Goal: Transaction & Acquisition: Purchase product/service

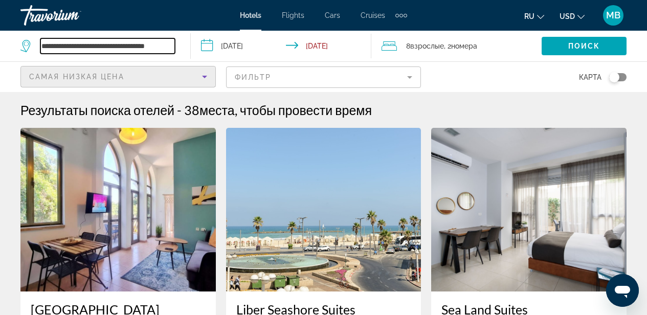
click at [124, 51] on input "**********" at bounding box center [107, 45] width 134 height 15
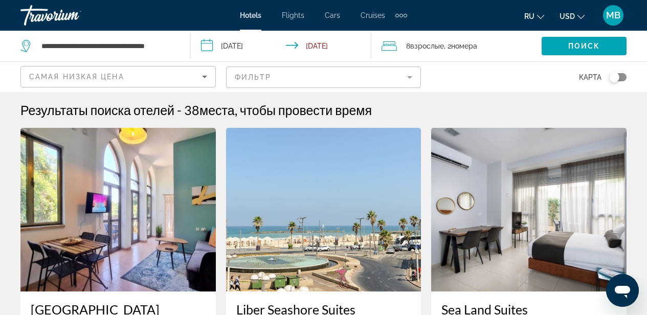
click at [127, 30] on mat-toolbar "Hotels Flights Cars Cruises Activities Hotels Flights Cars Cruises Activities r…" at bounding box center [323, 15] width 647 height 31
drag, startPoint x: 136, startPoint y: 44, endPoint x: 177, endPoint y: 44, distance: 40.9
click at [178, 45] on div "**********" at bounding box center [99, 46] width 159 height 31
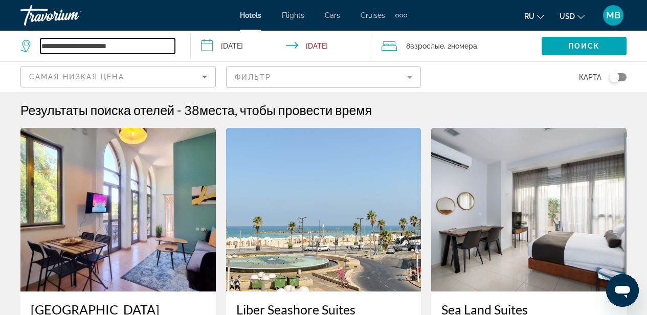
scroll to position [0, 0]
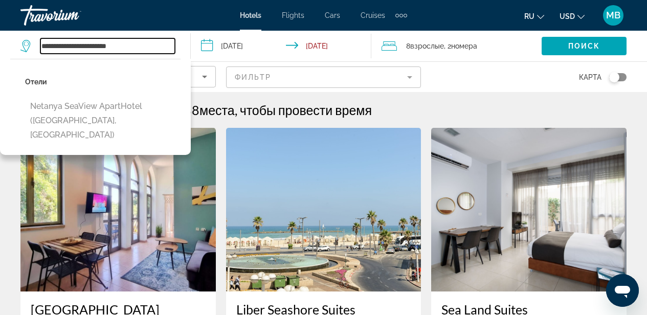
type input "**********"
click at [204, 180] on img "Main content" at bounding box center [117, 210] width 195 height 164
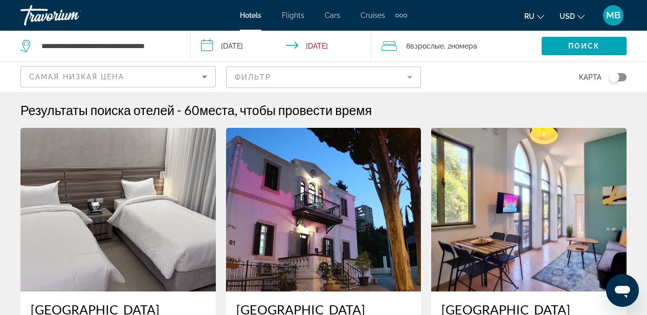
click at [182, 40] on app-destination-search "**********" at bounding box center [95, 46] width 191 height 31
drag, startPoint x: 120, startPoint y: 44, endPoint x: 176, endPoint y: 41, distance: 55.8
click at [176, 41] on div "**********" at bounding box center [99, 46] width 159 height 31
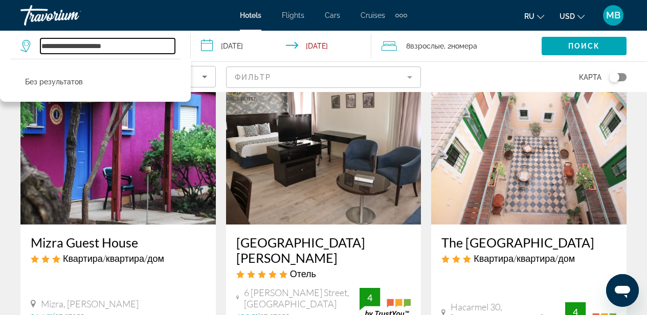
scroll to position [848, 0]
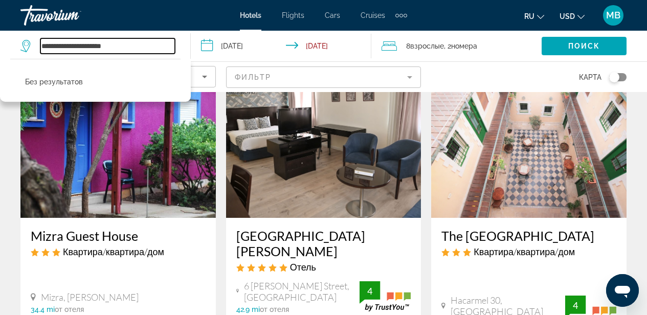
type input "**********"
click at [252, 194] on img "Main content" at bounding box center [323, 136] width 195 height 164
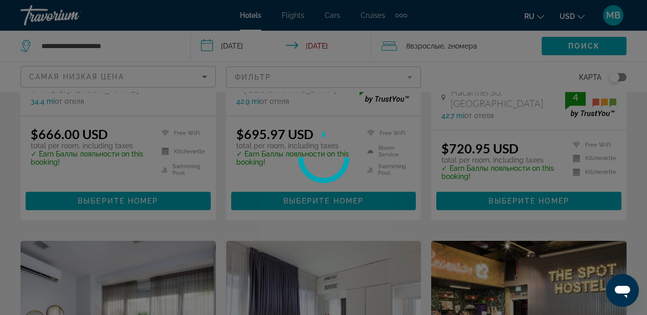
scroll to position [1059, 0]
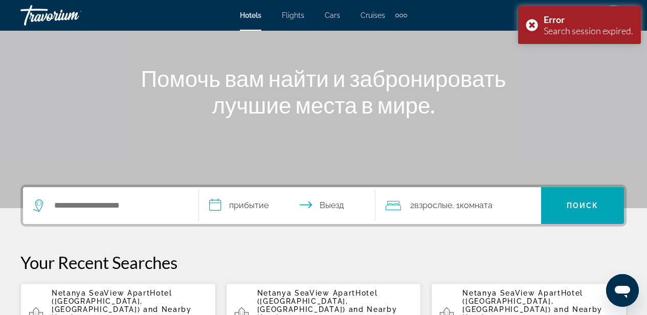
scroll to position [116, 0]
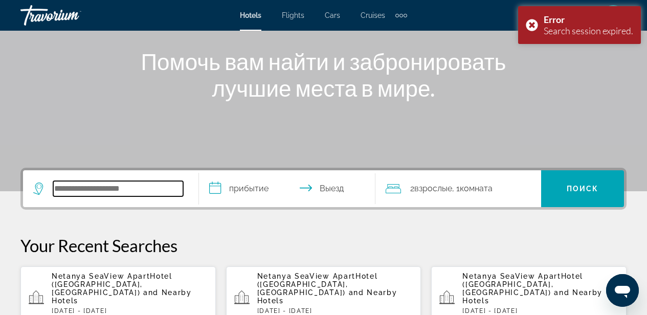
click at [99, 186] on input "Search widget" at bounding box center [118, 188] width 130 height 15
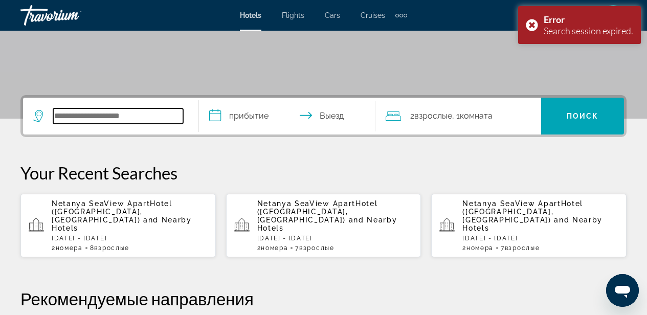
scroll to position [250, 0]
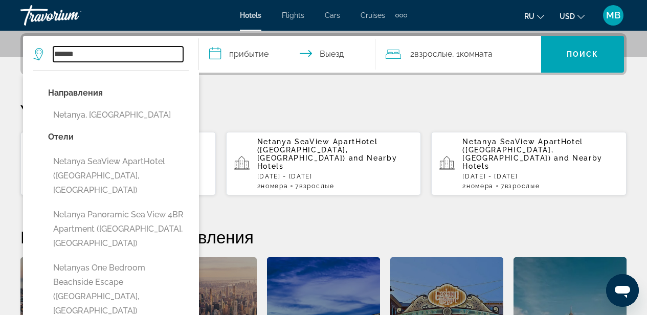
type input "*******"
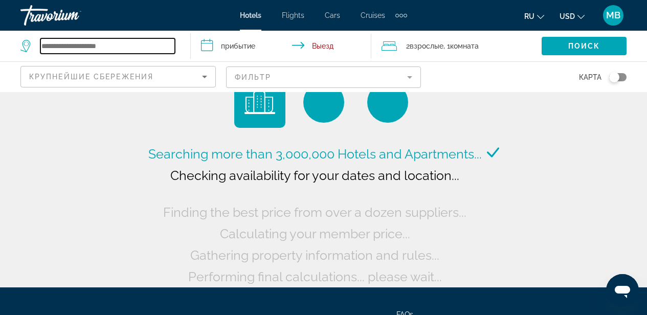
click at [122, 46] on input "Search widget" at bounding box center [107, 45] width 134 height 15
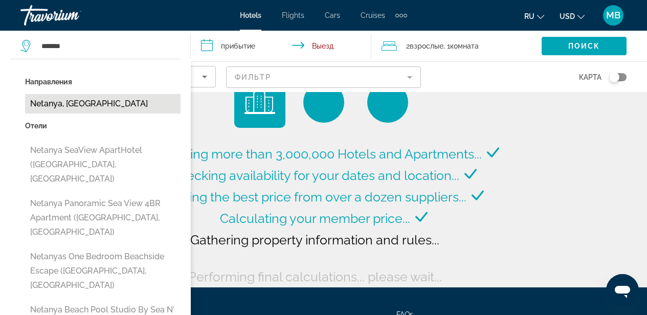
click at [79, 102] on button "Netanya, [GEOGRAPHIC_DATA]" at bounding box center [102, 103] width 155 height 19
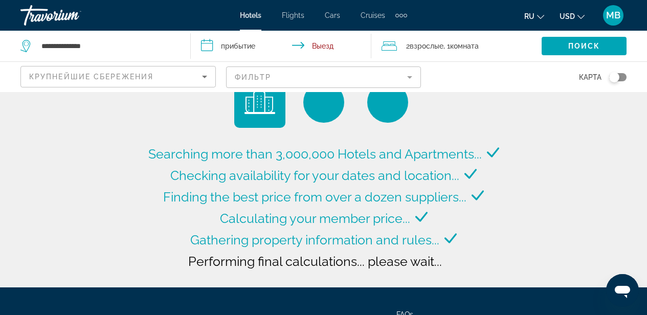
click at [254, 47] on input "**********" at bounding box center [283, 48] width 185 height 34
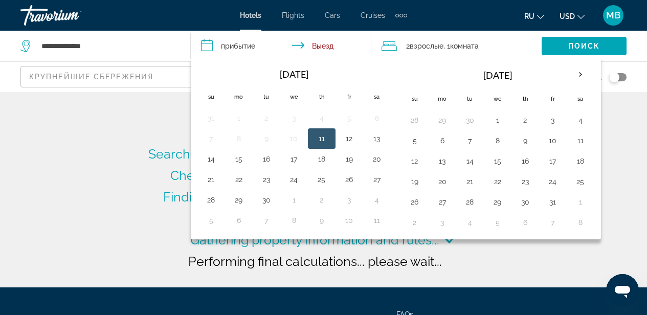
type input "**********"
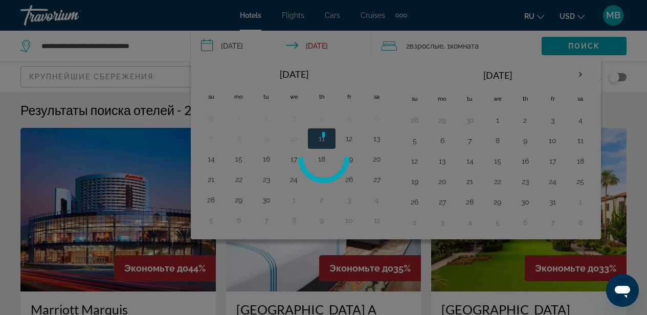
click at [415, 157] on div at bounding box center [323, 157] width 647 height 315
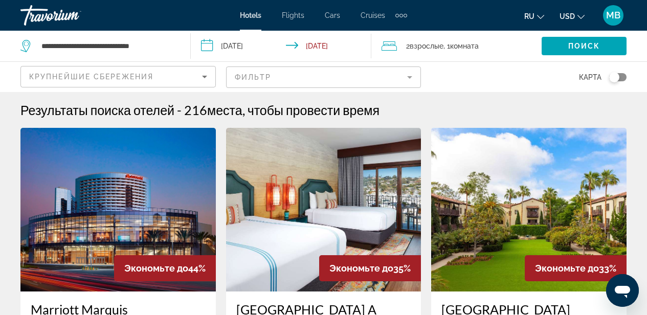
click at [237, 47] on input "**********" at bounding box center [283, 48] width 185 height 34
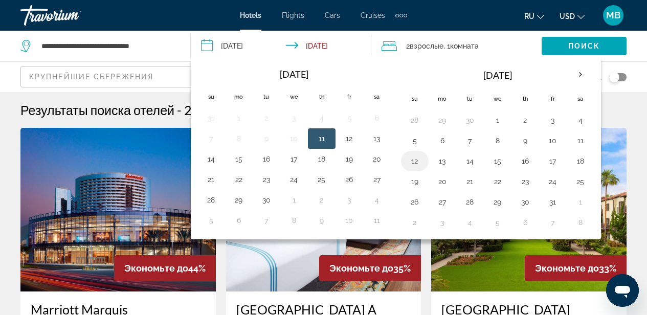
click at [418, 159] on button "12" at bounding box center [414, 161] width 16 height 14
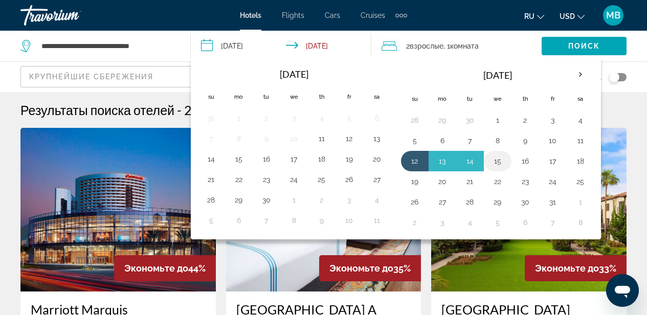
click at [496, 163] on button "15" at bounding box center [497, 161] width 16 height 14
type input "**********"
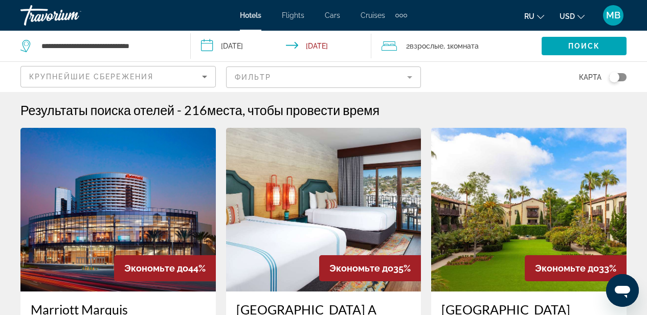
click at [444, 50] on span ", 1 Комната номера" at bounding box center [460, 46] width 35 height 14
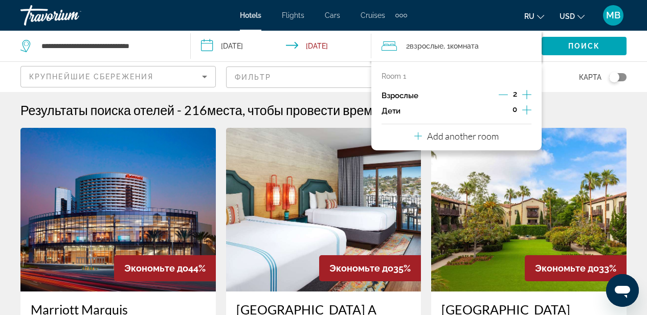
click at [528, 93] on icon "Increment adults" at bounding box center [526, 94] width 9 height 12
click at [598, 43] on span "Поиск" at bounding box center [584, 46] width 32 height 8
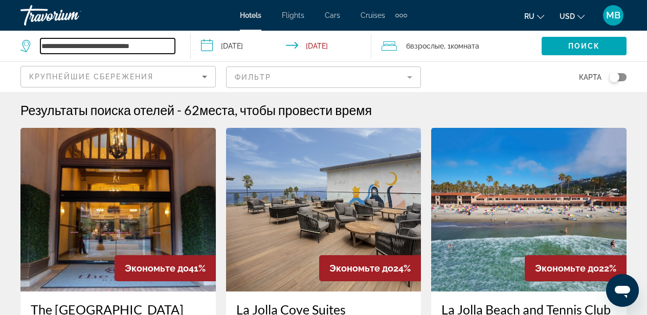
click at [124, 44] on input "**********" at bounding box center [107, 45] width 134 height 15
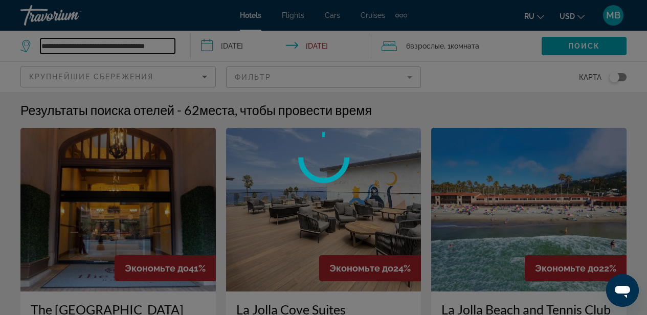
type input "**********"
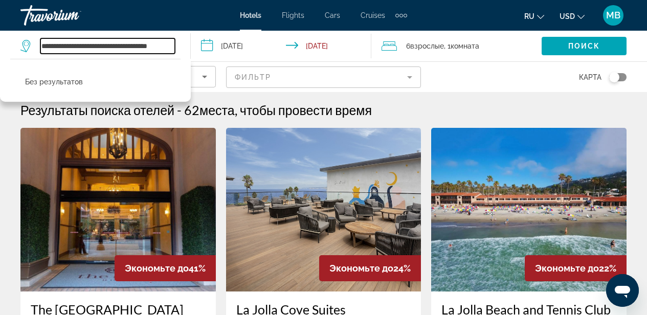
scroll to position [0, 10]
drag, startPoint x: 40, startPoint y: 43, endPoint x: 176, endPoint y: 44, distance: 136.0
click at [176, 44] on div "**********" at bounding box center [99, 46] width 159 height 31
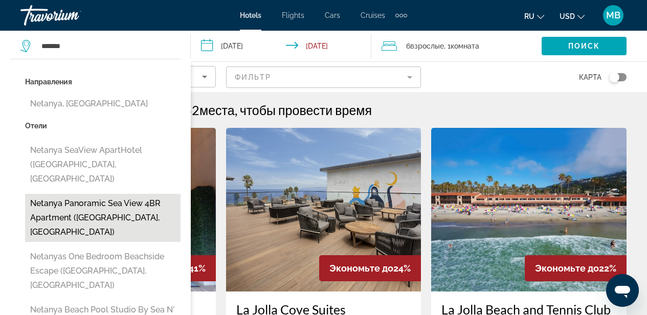
click at [89, 194] on button "Netanya Panoramic Sea View 4BR Apartment ([GEOGRAPHIC_DATA], [GEOGRAPHIC_DATA])" at bounding box center [102, 218] width 155 height 48
type input "**********"
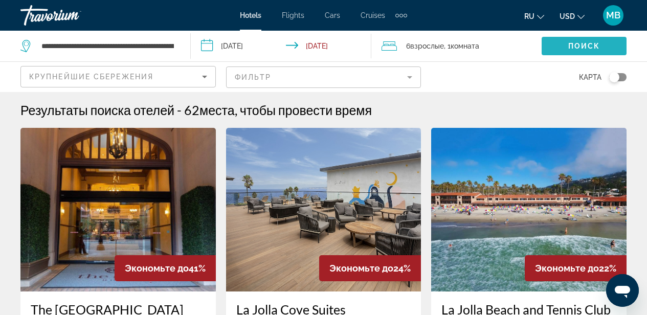
click at [578, 43] on span "Поиск" at bounding box center [584, 46] width 32 height 8
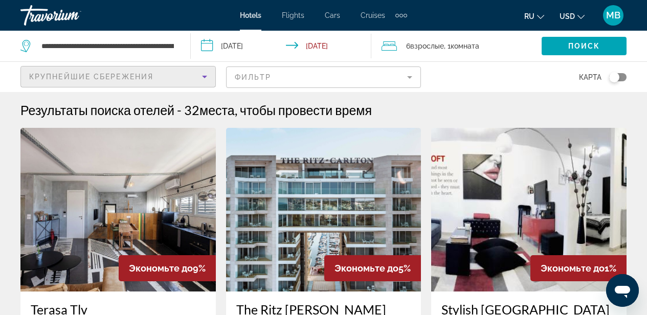
click at [200, 76] on icon "Sort by" at bounding box center [204, 77] width 12 height 12
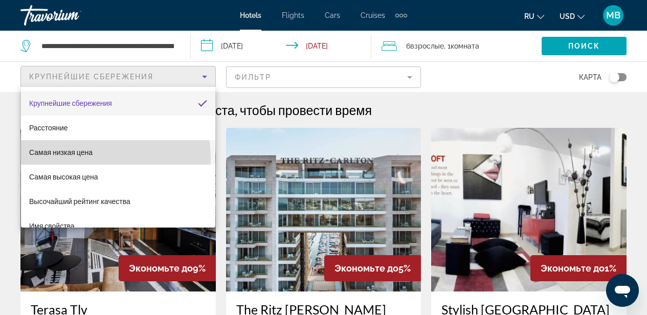
click at [115, 157] on mat-option "Самая низкая цена" at bounding box center [118, 152] width 194 height 25
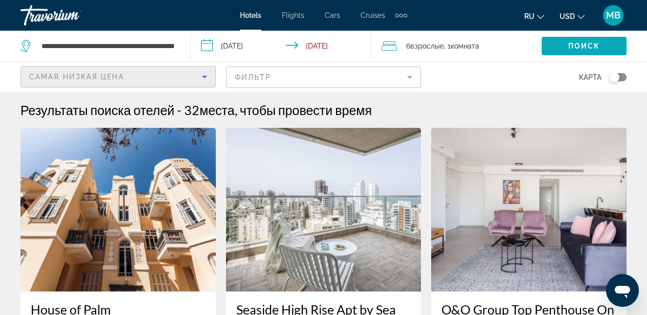
click at [574, 45] on span "Поиск" at bounding box center [584, 46] width 32 height 8
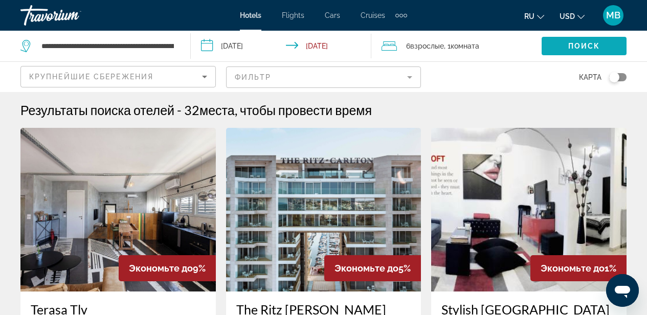
click at [574, 45] on span "Поиск" at bounding box center [584, 46] width 32 height 8
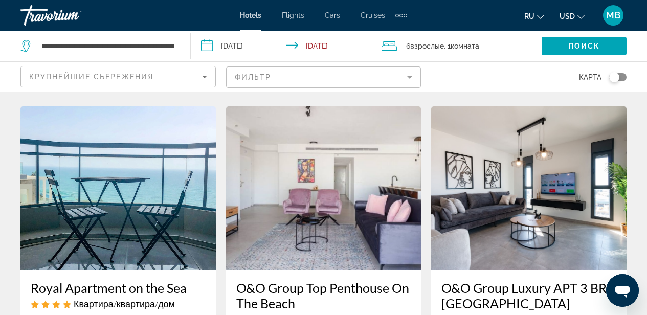
scroll to position [437, 0]
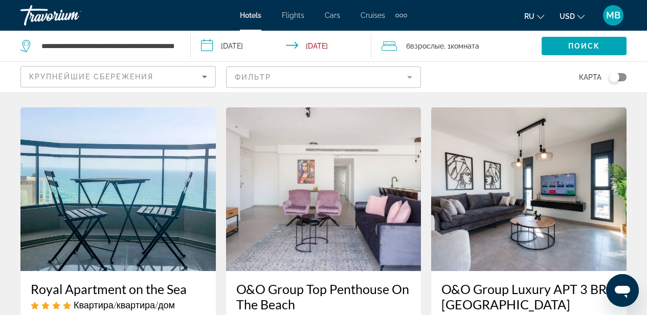
click at [125, 223] on img "Main content" at bounding box center [117, 189] width 195 height 164
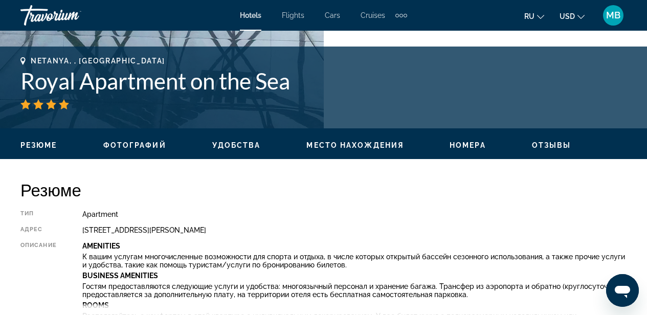
scroll to position [390, 0]
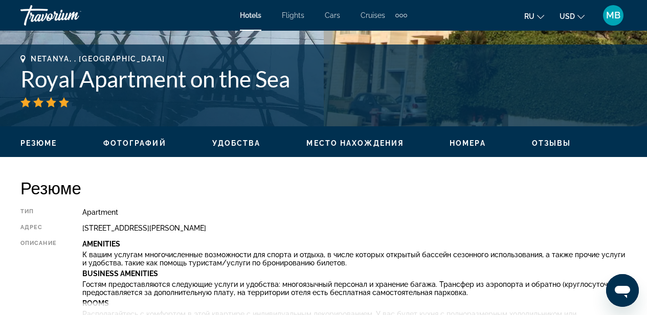
click at [141, 139] on span "Фотографий" at bounding box center [134, 143] width 63 height 8
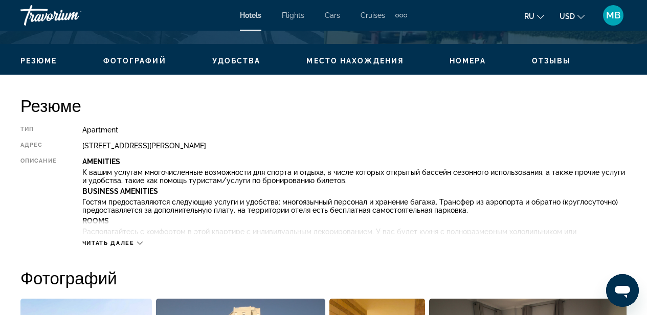
scroll to position [471, 0]
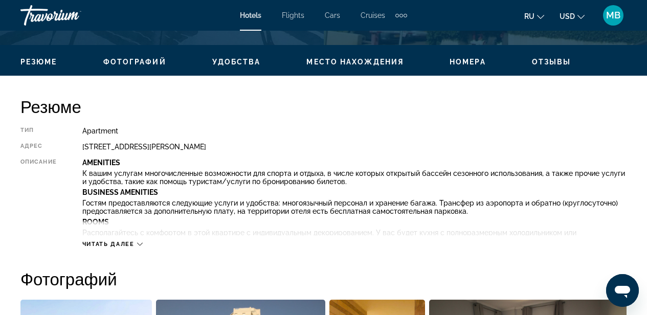
click at [240, 62] on span "Удобства" at bounding box center [236, 62] width 49 height 8
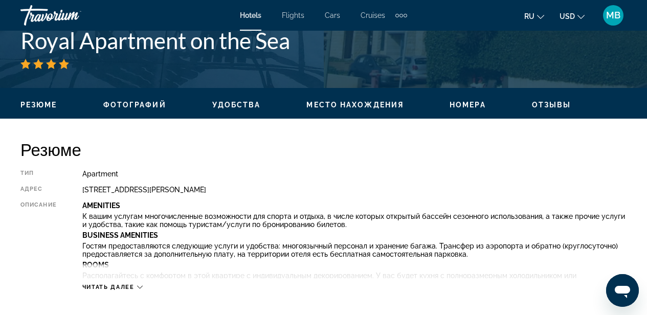
scroll to position [427, 0]
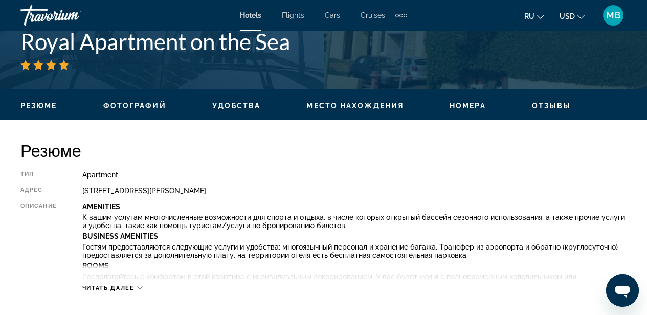
click at [317, 107] on span "Место нахождения" at bounding box center [354, 106] width 97 height 8
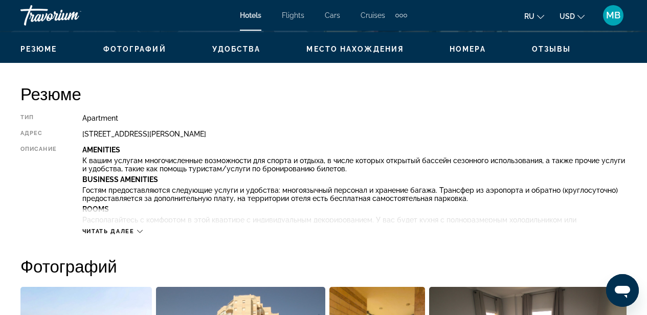
scroll to position [482, 0]
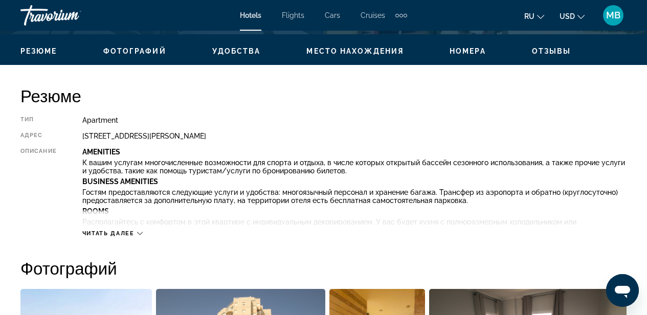
drag, startPoint x: 82, startPoint y: 135, endPoint x: 203, endPoint y: 137, distance: 121.2
click at [203, 137] on div "[STREET_ADDRESS][PERSON_NAME]" at bounding box center [354, 136] width 544 height 8
drag, startPoint x: 273, startPoint y: 151, endPoint x: 177, endPoint y: 165, distance: 97.1
click at [177, 165] on div "Amenities К вашим услугам многочисленные возможности для спорта и отдыха, в чис…" at bounding box center [354, 186] width 544 height 77
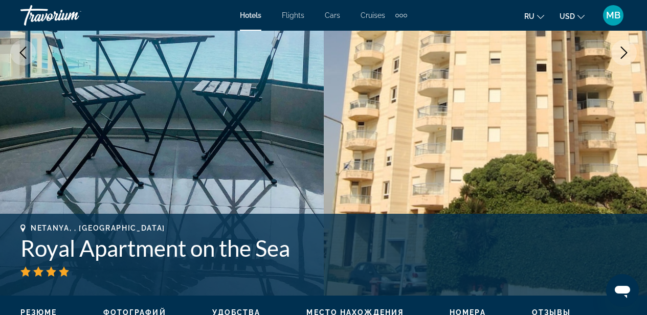
scroll to position [249, 0]
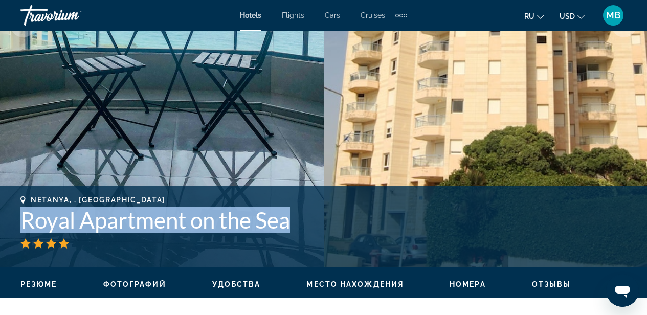
drag, startPoint x: 22, startPoint y: 222, endPoint x: 291, endPoint y: 229, distance: 269.4
click at [291, 229] on h1 "Royal Apartment on the Sea" at bounding box center [323, 219] width 606 height 27
copy h1 "Royal Apartment on the Sea"
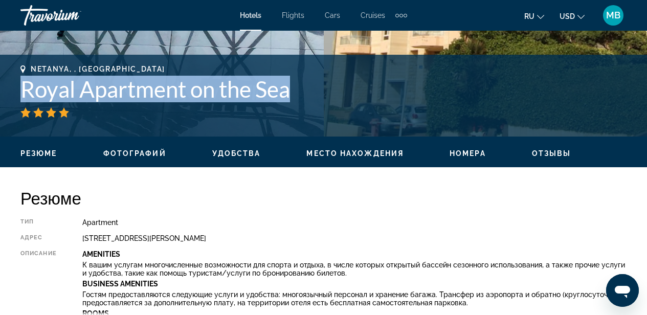
scroll to position [382, 0]
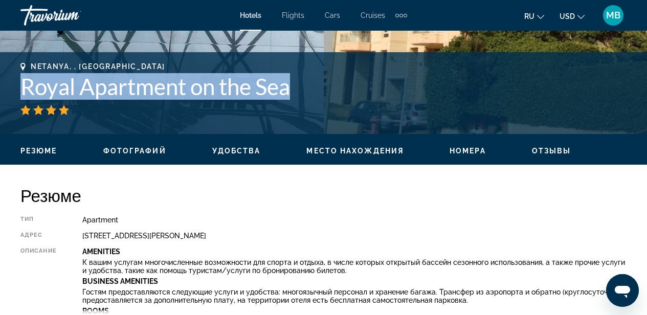
drag, startPoint x: 84, startPoint y: 220, endPoint x: 205, endPoint y: 236, distance: 122.7
click at [205, 236] on div "Тип Apartment адрес [STREET_ADDRESS][PERSON_NAME] Описание Amenities К вашим ус…" at bounding box center [323, 276] width 606 height 121
copy div "Apartment адрес [STREET_ADDRESS][PERSON_NAME]"
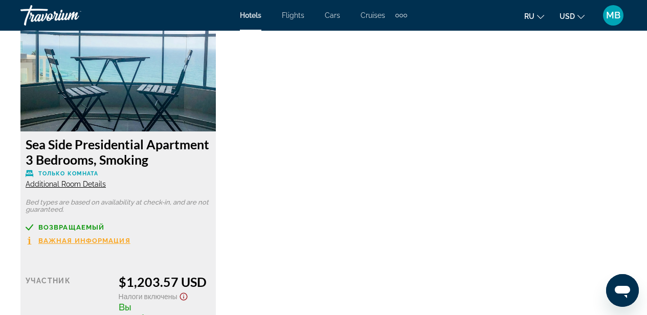
scroll to position [1627, 0]
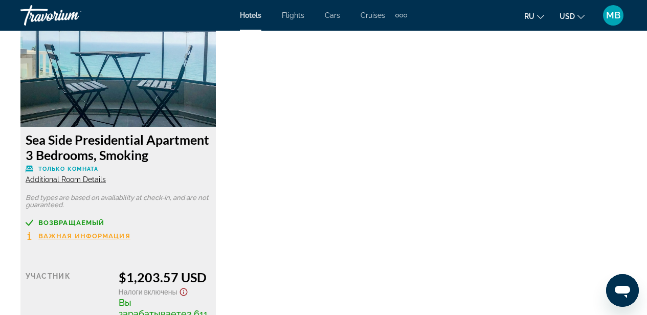
click at [152, 62] on img "Main content" at bounding box center [117, 63] width 195 height 128
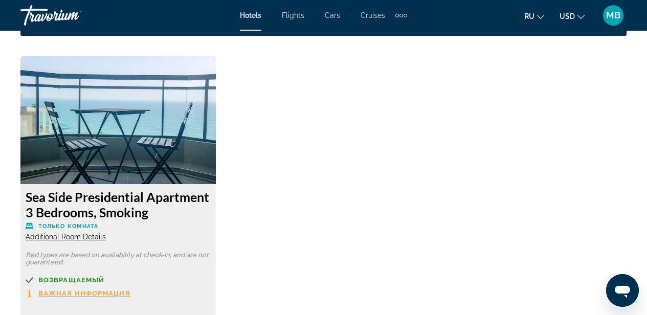
scroll to position [1568, 0]
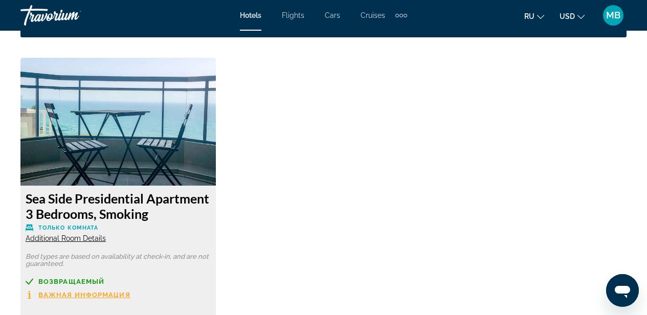
click at [95, 239] on span "Additional Room Details" at bounding box center [66, 238] width 80 height 8
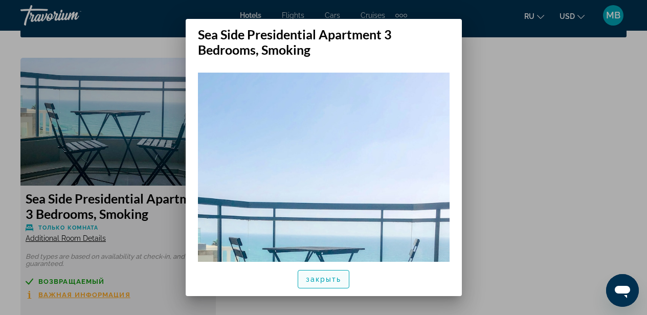
click at [324, 278] on span "закрыть" at bounding box center [324, 279] width 36 height 8
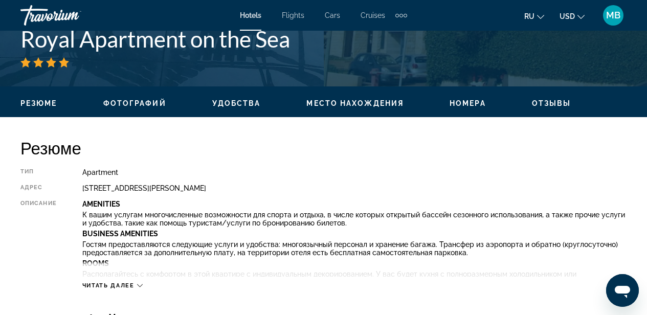
scroll to position [427, 0]
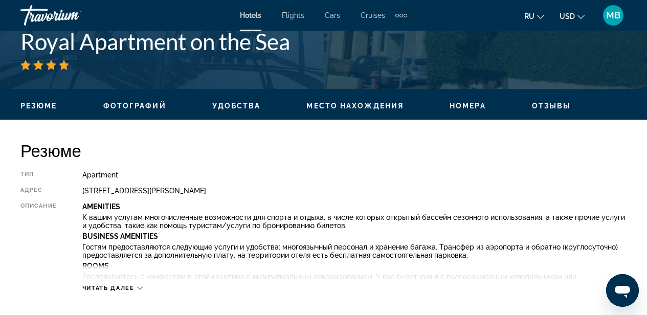
click at [239, 105] on span "Удобства" at bounding box center [236, 106] width 49 height 8
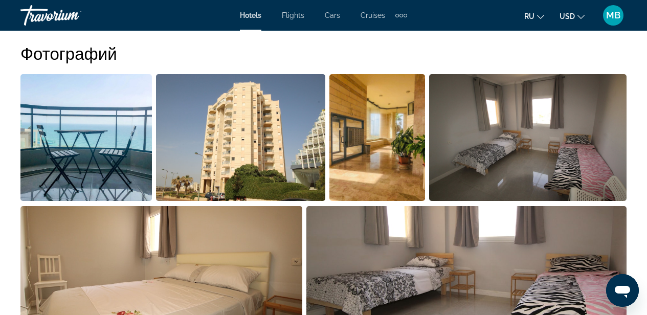
scroll to position [696, 0]
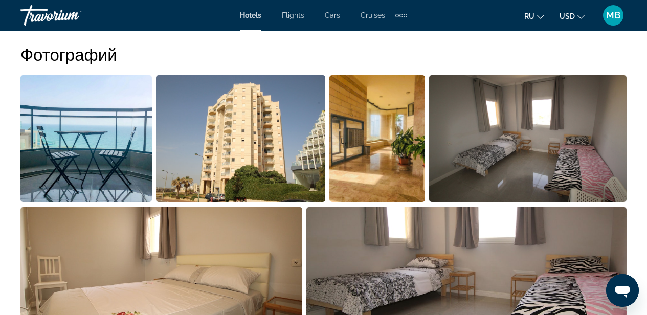
click at [226, 168] on img "Open full-screen image slider" at bounding box center [241, 138] width 170 height 127
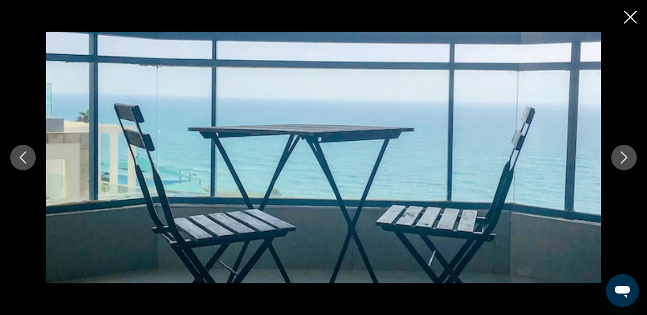
click at [625, 153] on icon "Next image" at bounding box center [623, 157] width 12 height 12
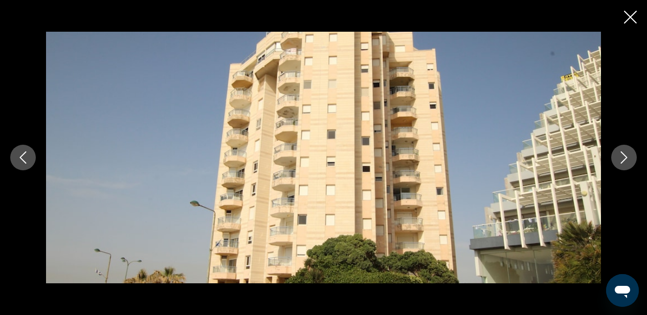
click at [625, 153] on icon "Next image" at bounding box center [623, 157] width 12 height 12
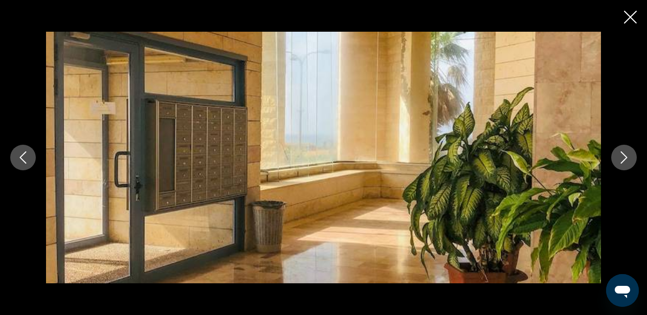
click at [625, 153] on icon "Next image" at bounding box center [623, 157] width 12 height 12
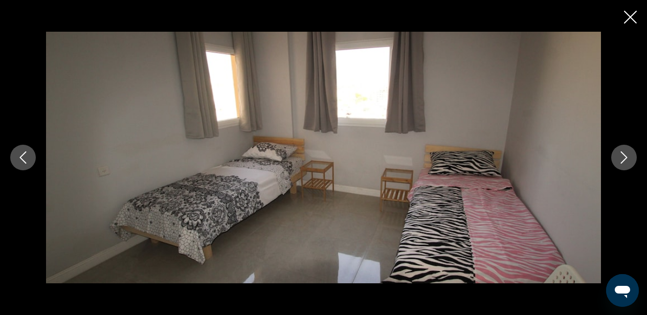
click at [625, 153] on icon "Next image" at bounding box center [623, 157] width 12 height 12
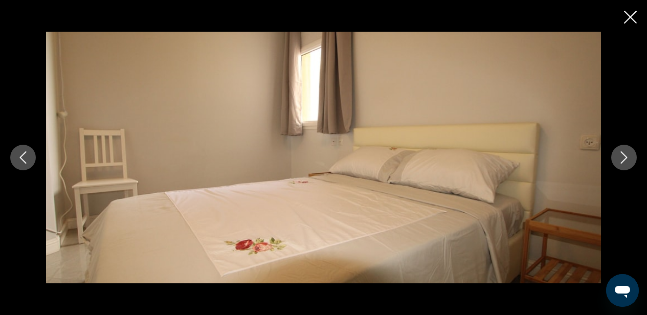
click at [625, 153] on icon "Next image" at bounding box center [623, 157] width 12 height 12
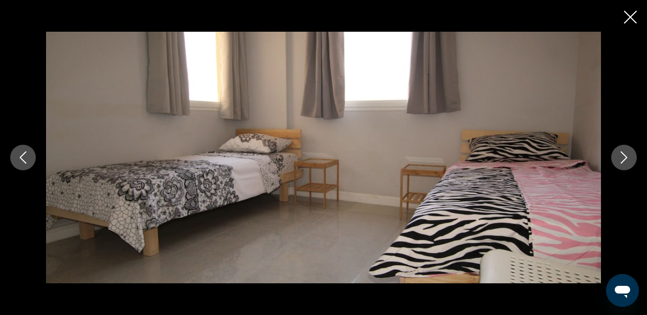
click at [625, 153] on icon "Next image" at bounding box center [623, 157] width 12 height 12
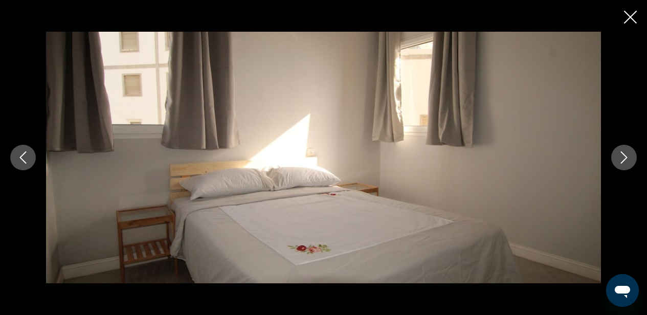
click at [625, 153] on icon "Next image" at bounding box center [623, 157] width 12 height 12
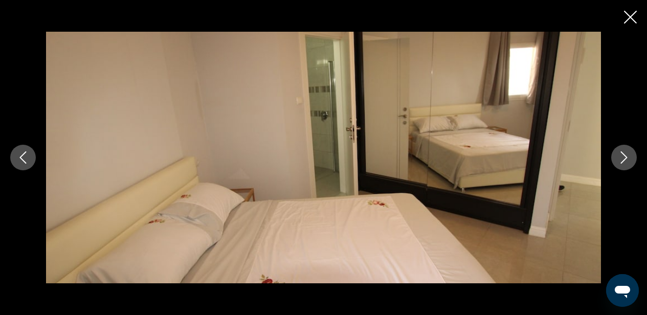
click at [625, 153] on icon "Next image" at bounding box center [623, 157] width 12 height 12
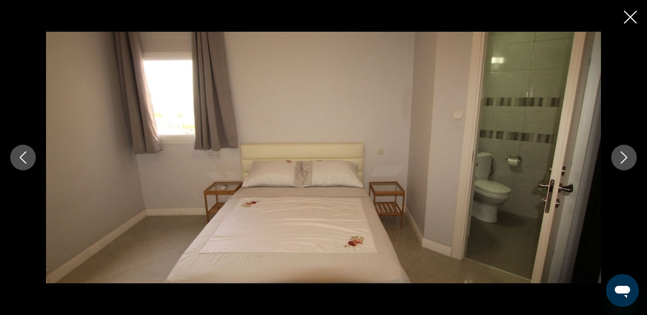
click at [625, 153] on icon "Next image" at bounding box center [623, 157] width 12 height 12
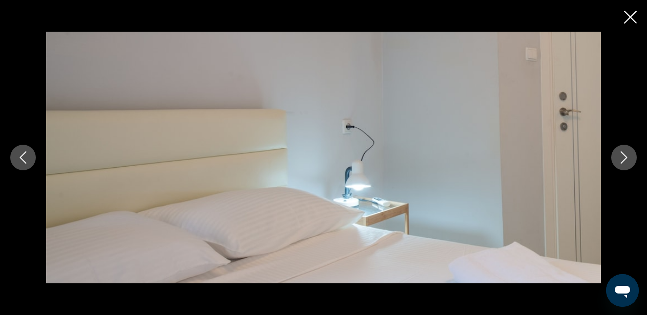
click at [625, 153] on icon "Next image" at bounding box center [623, 157] width 12 height 12
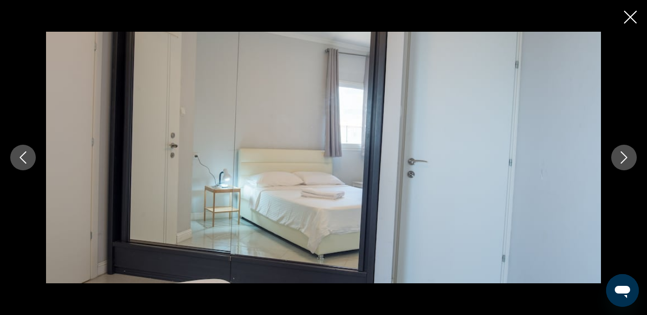
click at [625, 153] on icon "Next image" at bounding box center [623, 157] width 12 height 12
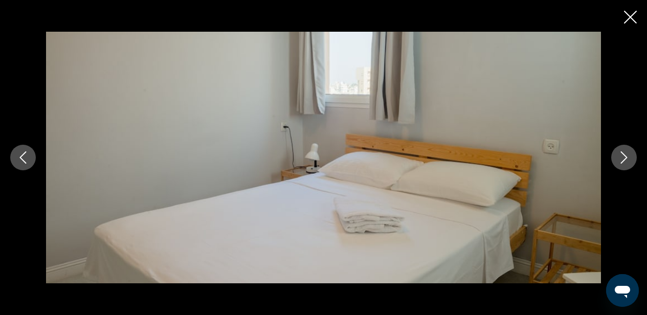
click at [625, 153] on icon "Next image" at bounding box center [623, 157] width 12 height 12
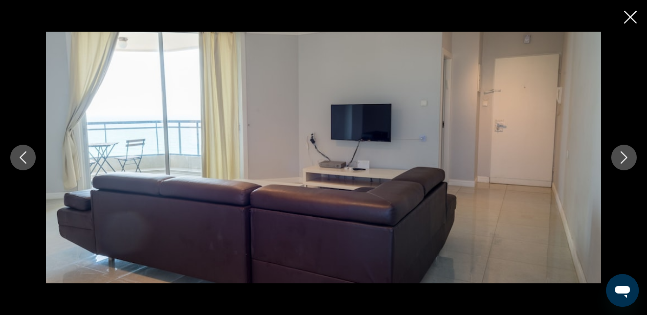
click at [625, 153] on icon "Next image" at bounding box center [623, 157] width 12 height 12
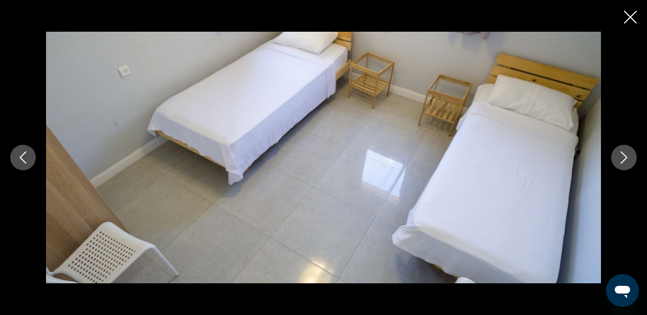
click at [625, 153] on icon "Next image" at bounding box center [623, 157] width 12 height 12
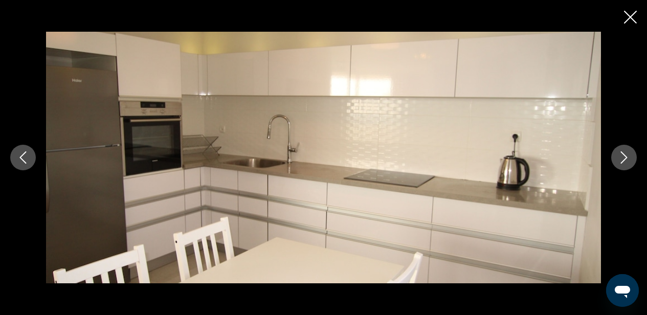
click at [625, 153] on icon "Next image" at bounding box center [623, 157] width 12 height 12
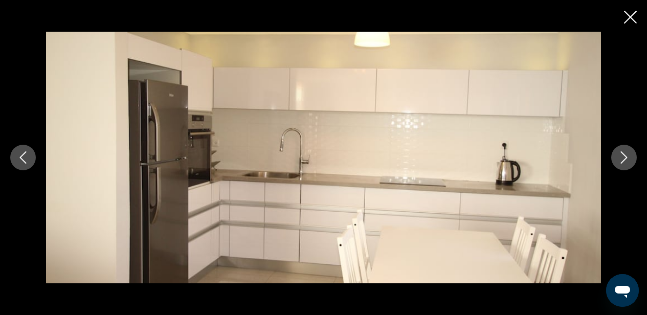
click at [625, 153] on icon "Next image" at bounding box center [623, 157] width 12 height 12
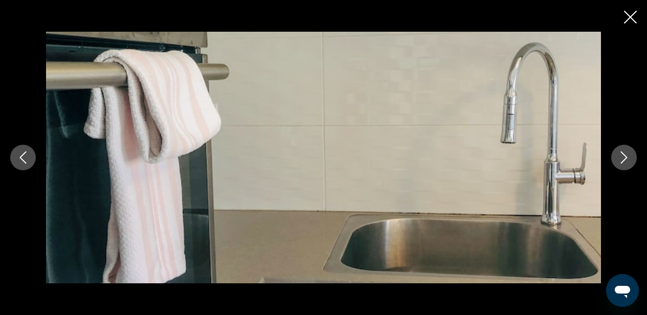
click at [625, 153] on icon "Next image" at bounding box center [623, 157] width 12 height 12
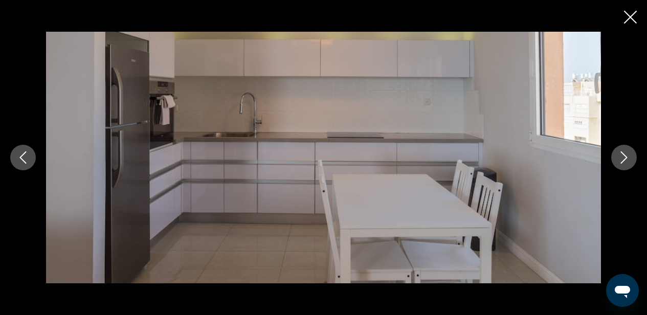
click at [625, 154] on icon "Next image" at bounding box center [623, 157] width 12 height 12
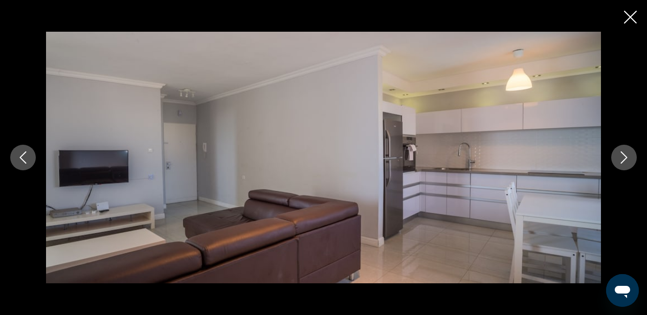
click at [625, 154] on icon "Next image" at bounding box center [623, 157] width 12 height 12
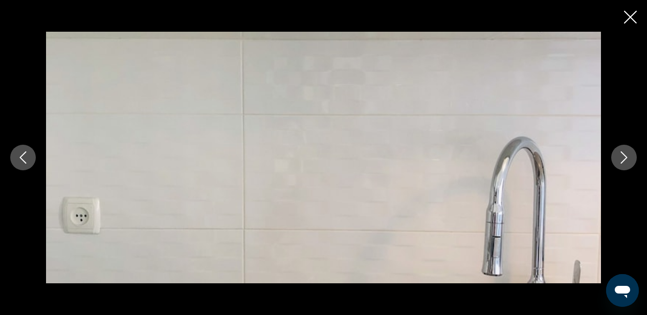
click at [625, 154] on icon "Next image" at bounding box center [623, 157] width 12 height 12
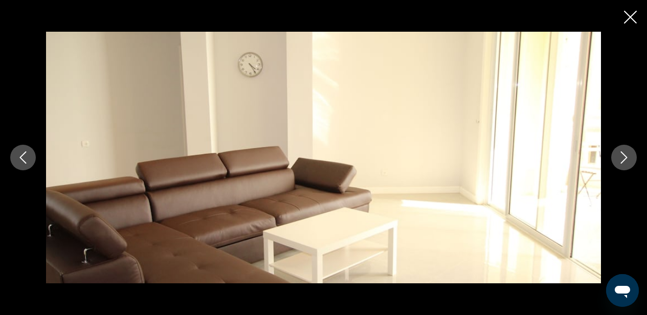
click at [625, 153] on icon "Next image" at bounding box center [623, 157] width 12 height 12
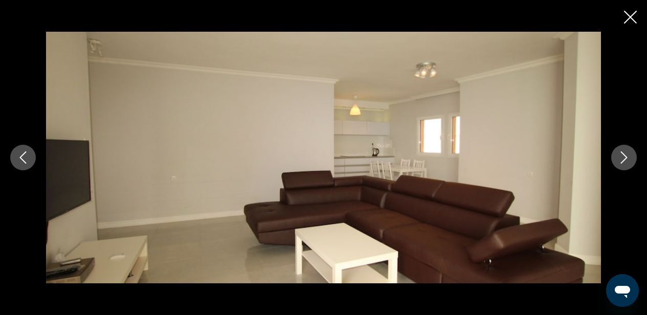
click at [625, 153] on icon "Next image" at bounding box center [623, 157] width 12 height 12
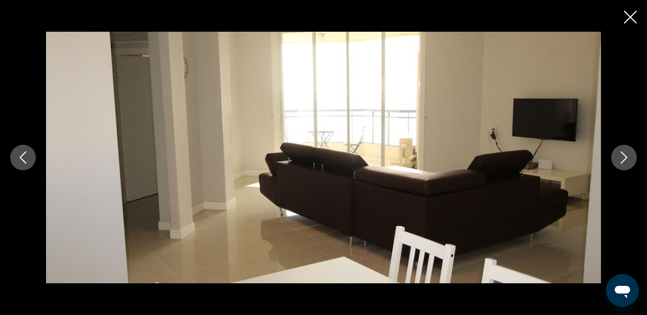
click at [625, 153] on icon "Next image" at bounding box center [623, 157] width 12 height 12
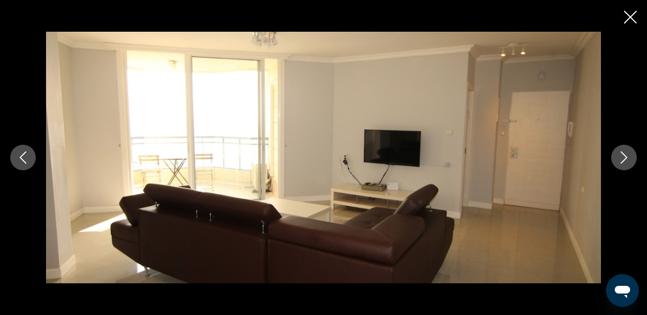
click at [625, 153] on icon "Next image" at bounding box center [623, 157] width 12 height 12
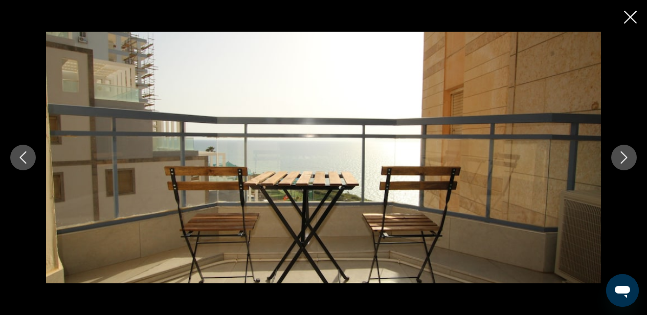
click at [625, 153] on icon "Next image" at bounding box center [623, 157] width 12 height 12
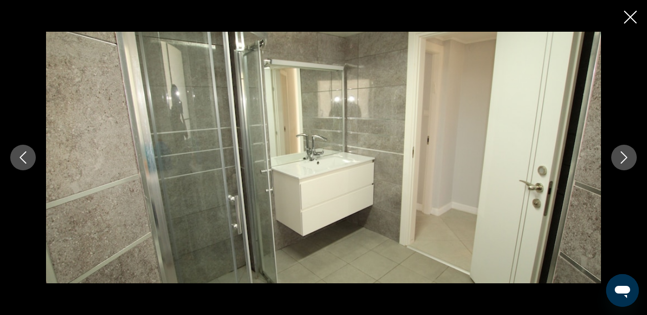
click at [623, 158] on icon "Next image" at bounding box center [623, 157] width 12 height 12
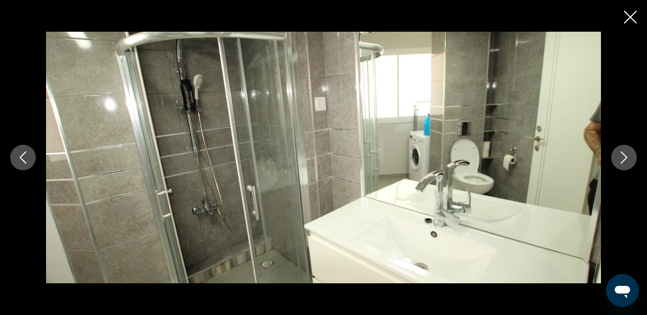
click at [623, 158] on icon "Next image" at bounding box center [623, 157] width 12 height 12
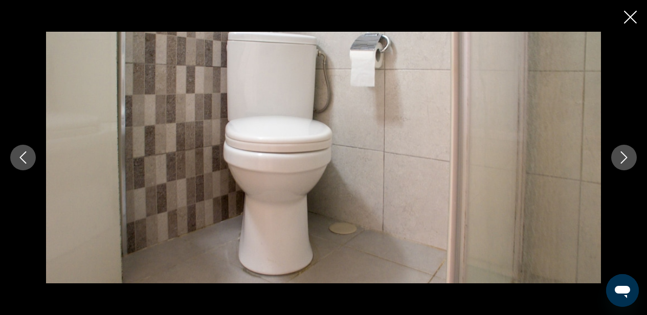
click at [623, 158] on icon "Next image" at bounding box center [623, 157] width 12 height 12
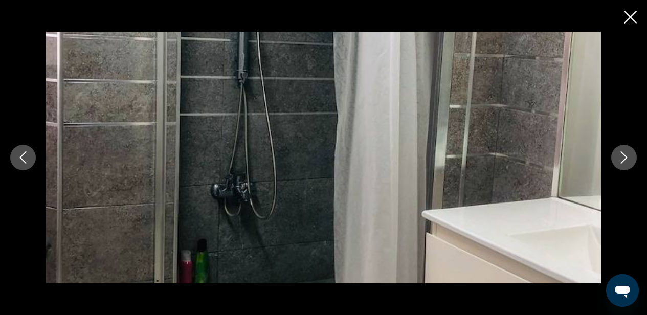
click at [623, 158] on icon "Next image" at bounding box center [623, 157] width 12 height 12
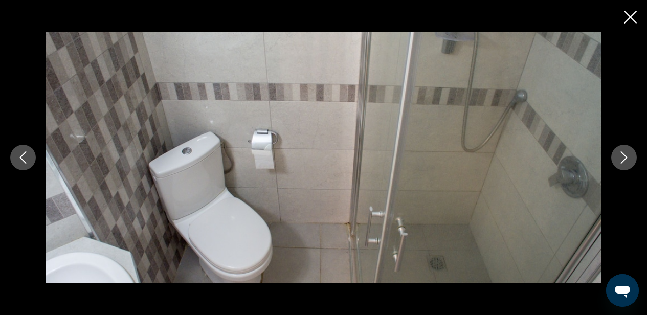
click at [624, 158] on icon "Next image" at bounding box center [623, 157] width 12 height 12
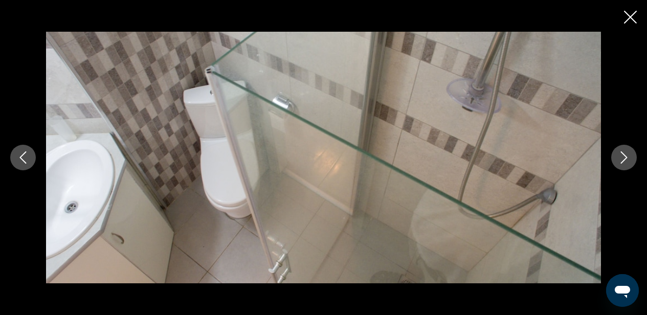
click at [624, 158] on icon "Next image" at bounding box center [623, 157] width 12 height 12
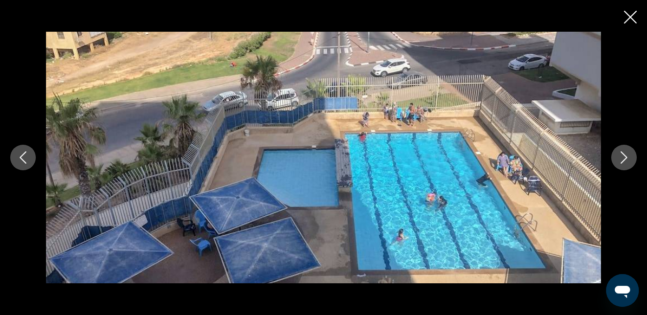
click at [624, 157] on icon "Next image" at bounding box center [623, 157] width 12 height 12
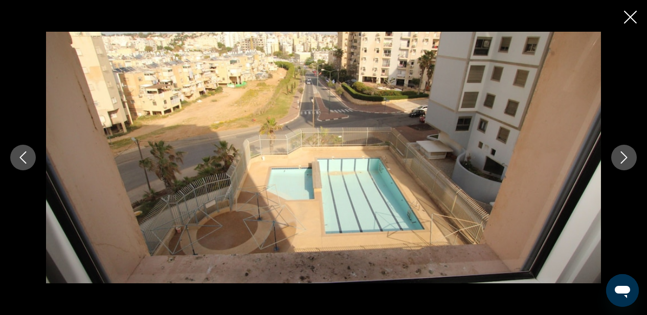
click at [625, 155] on icon "Next image" at bounding box center [623, 157] width 7 height 12
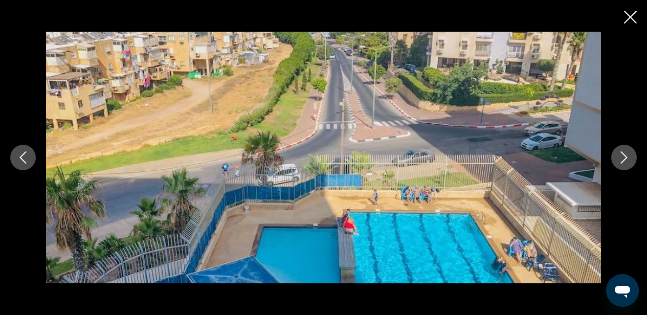
click at [625, 156] on icon "Next image" at bounding box center [623, 157] width 7 height 12
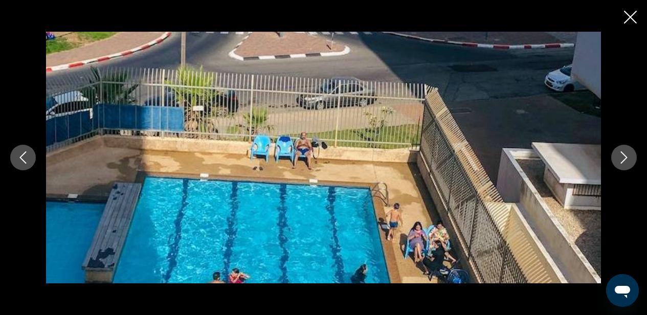
click at [625, 156] on icon "Next image" at bounding box center [623, 157] width 7 height 12
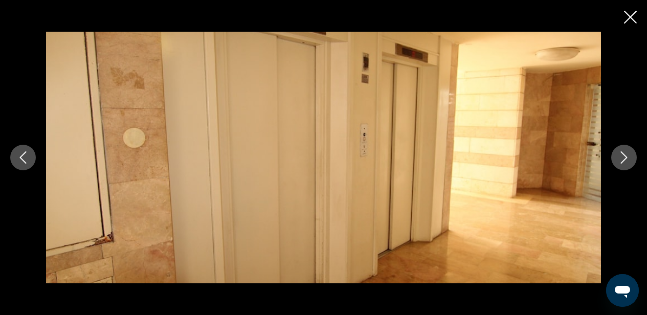
click at [625, 156] on icon "Next image" at bounding box center [623, 157] width 7 height 12
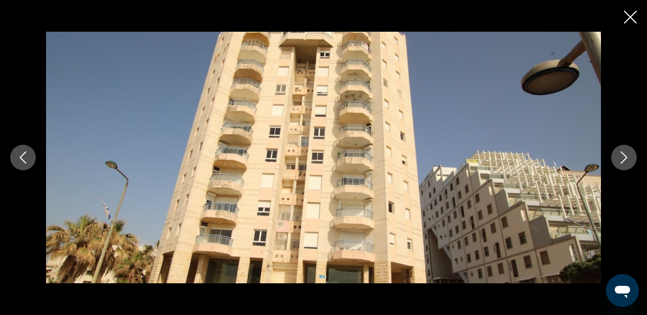
click at [625, 156] on icon "Next image" at bounding box center [623, 157] width 7 height 12
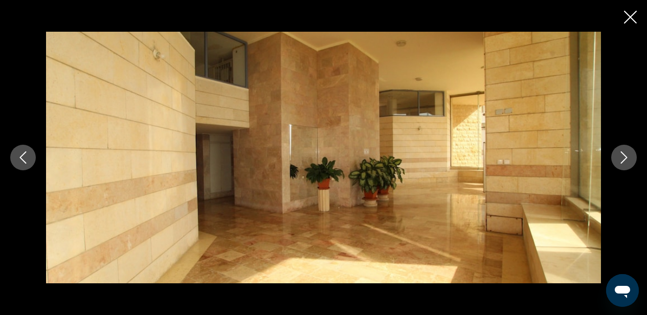
click at [625, 153] on icon "Next image" at bounding box center [623, 157] width 12 height 12
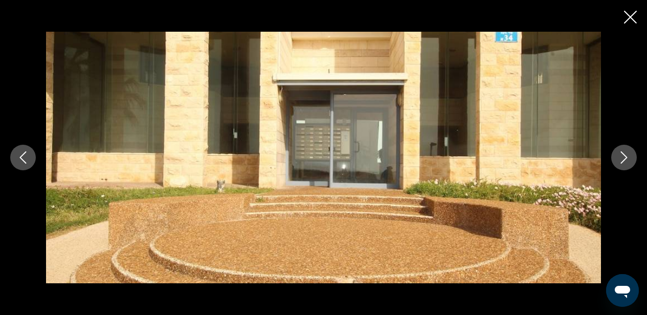
click at [626, 153] on icon "Next image" at bounding box center [623, 157] width 12 height 12
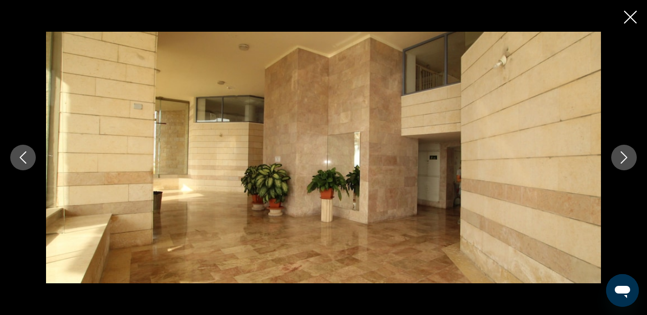
click at [626, 153] on icon "Next image" at bounding box center [623, 157] width 12 height 12
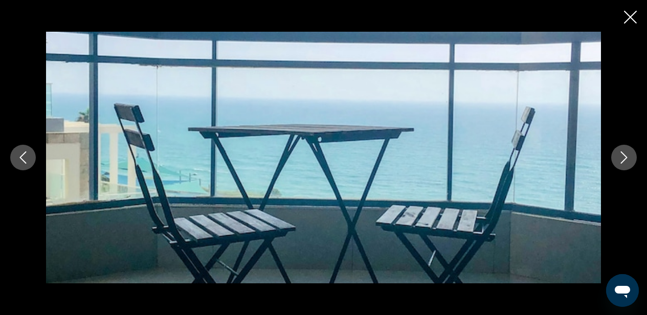
scroll to position [627, 0]
click at [629, 18] on icon "Close slideshow" at bounding box center [630, 17] width 13 height 13
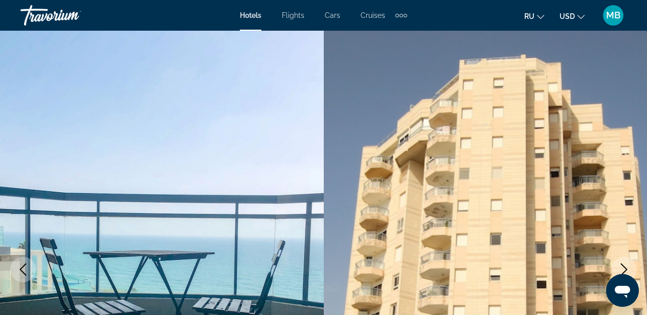
scroll to position [0, 0]
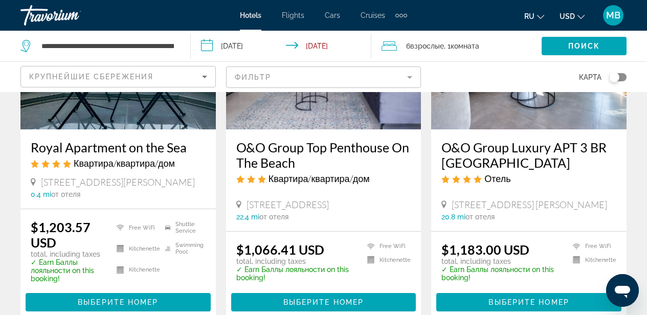
scroll to position [580, 0]
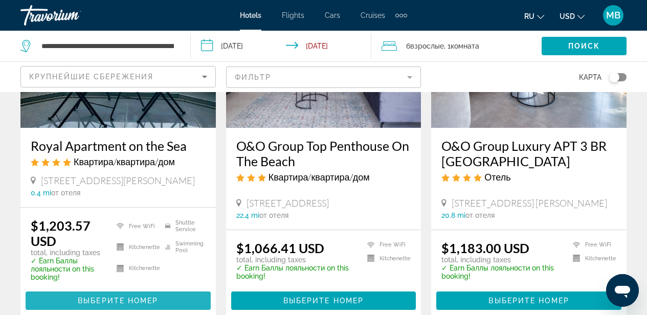
click at [128, 300] on span "Выберите номер" at bounding box center [118, 300] width 80 height 8
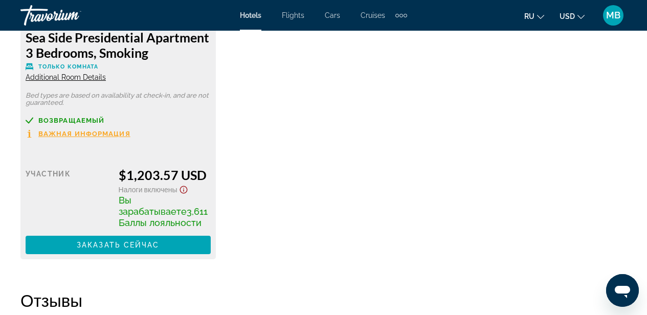
scroll to position [1736, 0]
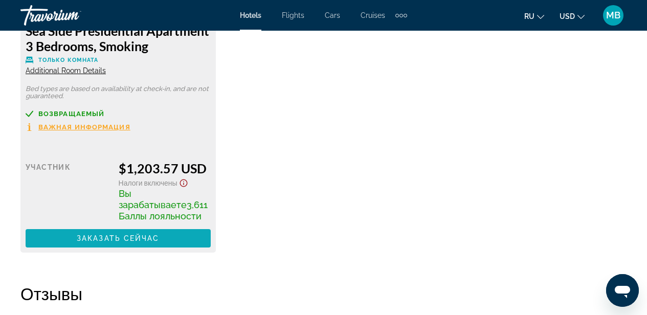
click at [157, 237] on span "Заказать сейчас" at bounding box center [118, 238] width 83 height 8
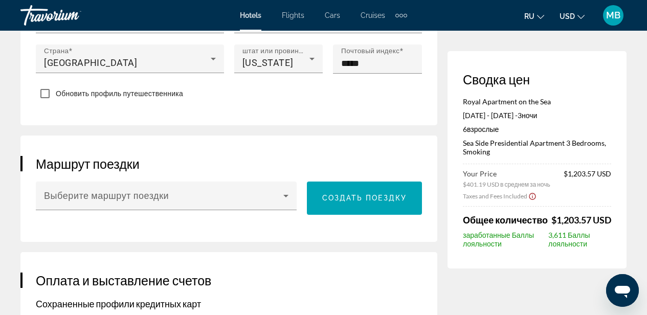
scroll to position [567, 0]
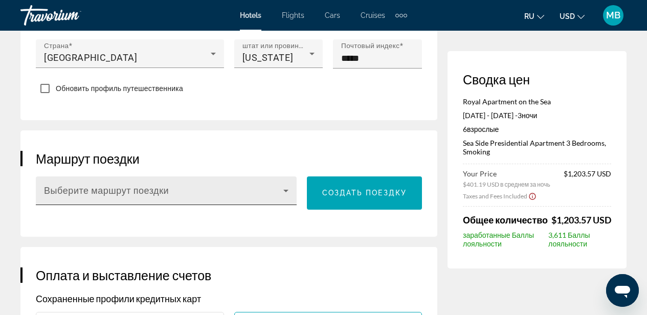
click at [286, 190] on icon "Main content" at bounding box center [285, 191] width 5 height 3
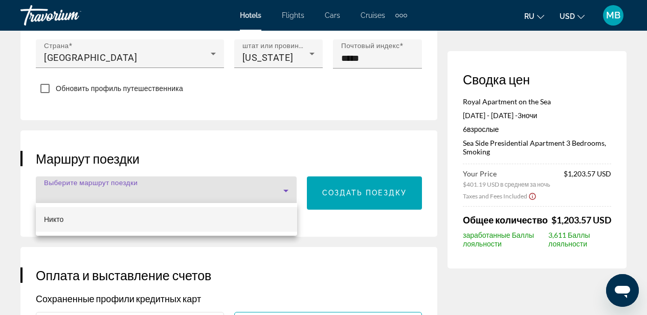
click at [282, 188] on div at bounding box center [323, 157] width 647 height 315
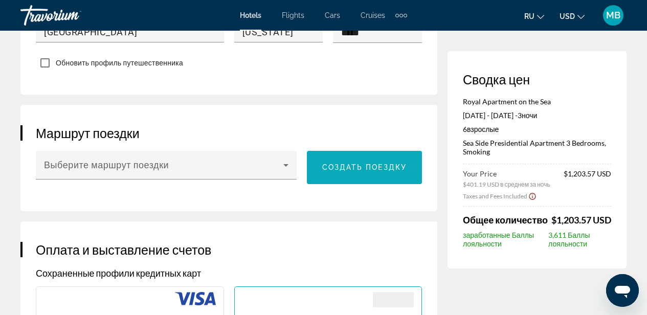
scroll to position [592, 0]
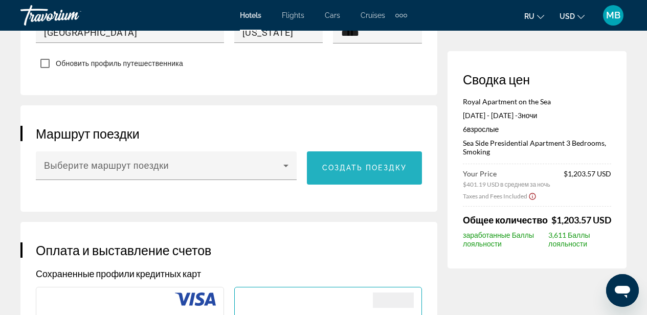
click at [369, 167] on span "Создать поездку" at bounding box center [364, 168] width 85 height 8
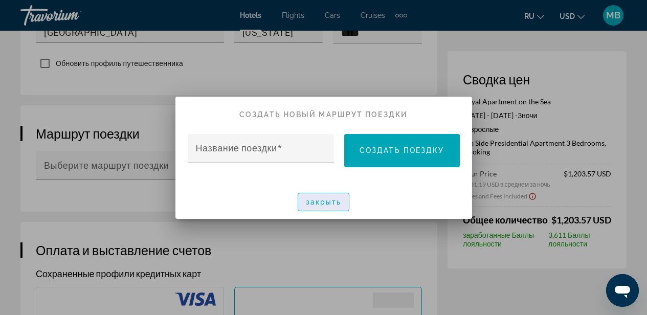
click at [330, 200] on span "закрыть" at bounding box center [324, 202] width 36 height 8
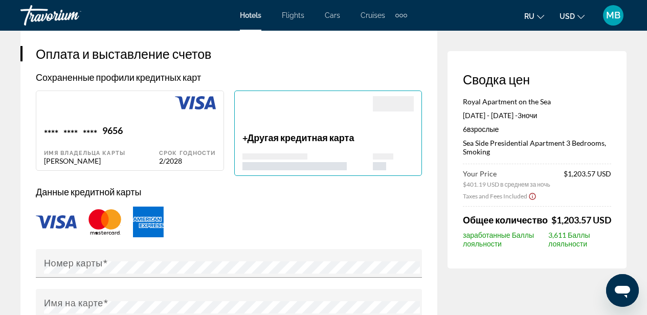
scroll to position [787, 0]
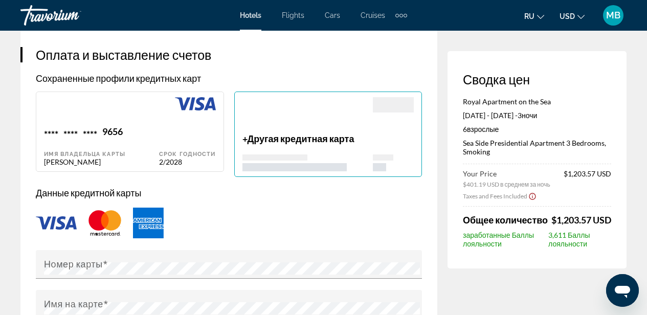
click at [310, 139] on span "Другая кредитная карта" at bounding box center [300, 138] width 107 height 11
click at [247, 136] on p "+ Другая кредитная карта" at bounding box center [307, 138] width 131 height 11
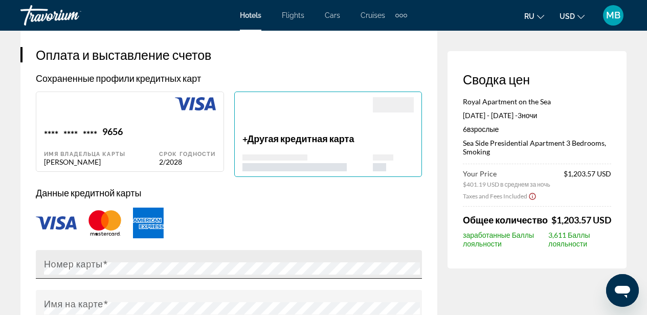
click at [84, 262] on mat-label "Номер карты" at bounding box center [73, 264] width 59 height 11
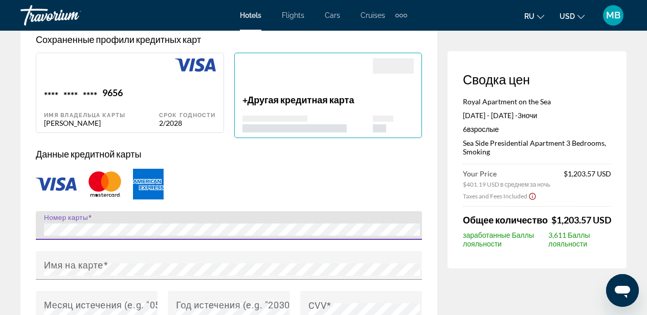
scroll to position [830, 0]
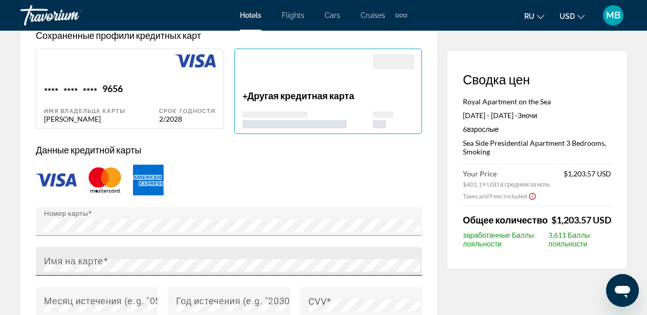
click at [100, 259] on mat-label "Имя на карте" at bounding box center [73, 261] width 59 height 11
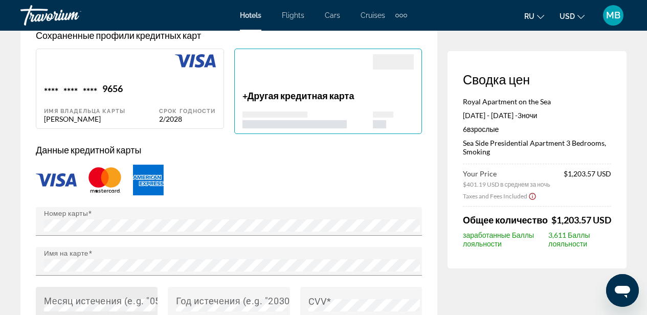
click at [115, 300] on mat-label "Месяц истечения (e.g. "05")" at bounding box center [105, 300] width 123 height 11
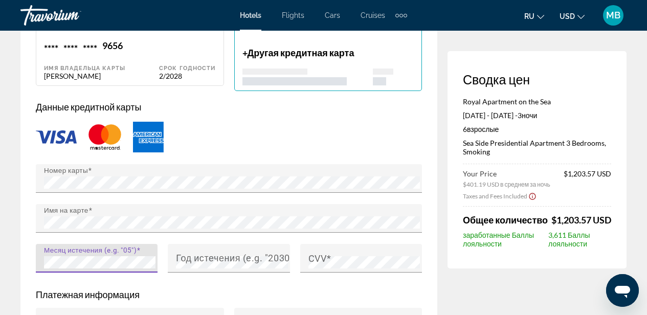
scroll to position [873, 0]
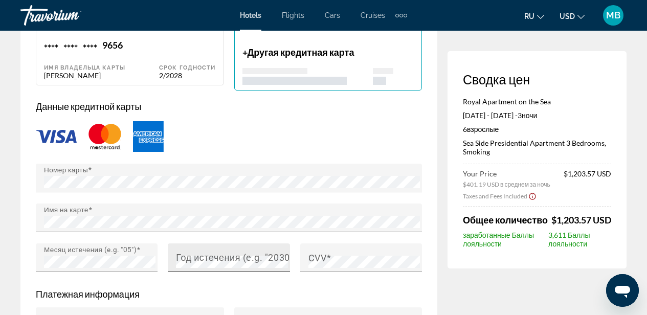
click at [225, 255] on mat-label "Год истечения (e.g. "2030")" at bounding box center [236, 257] width 121 height 11
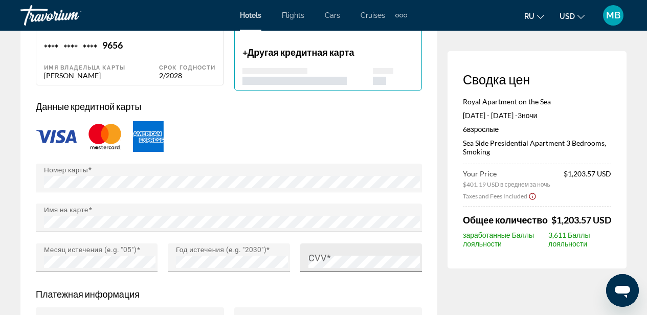
click at [326, 252] on mat-label "CVV" at bounding box center [317, 257] width 18 height 11
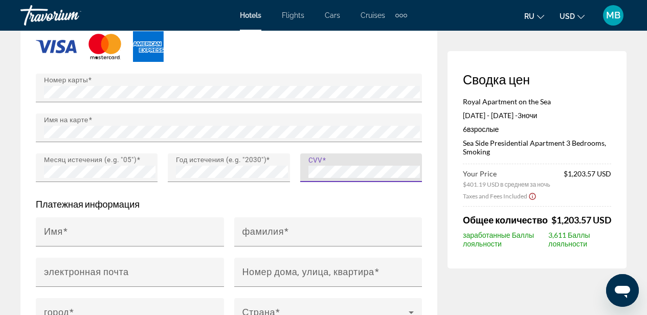
scroll to position [966, 0]
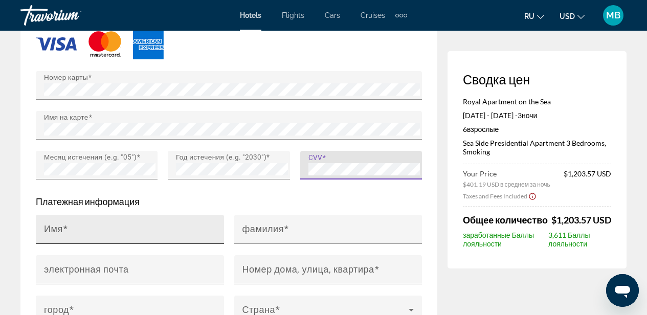
click at [82, 229] on input "Имя" at bounding box center [133, 233] width 178 height 12
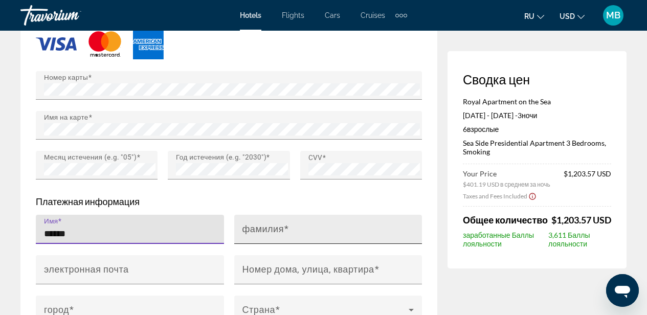
type input "******"
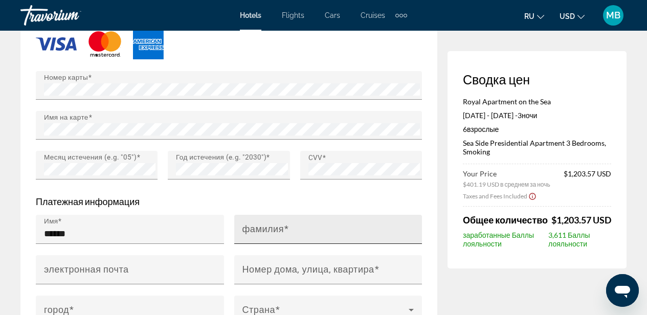
click at [263, 226] on mat-label "фамилия" at bounding box center [263, 228] width 42 height 11
click at [263, 227] on input "фамилия" at bounding box center [331, 233] width 178 height 12
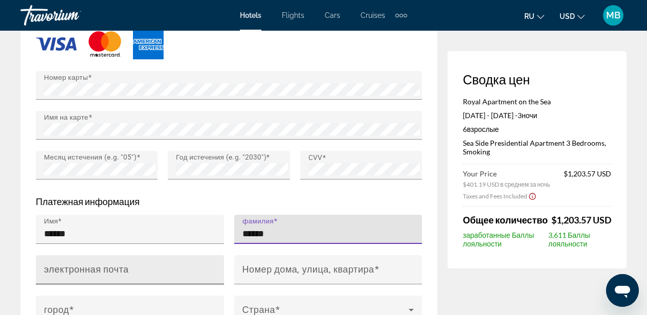
type input "******"
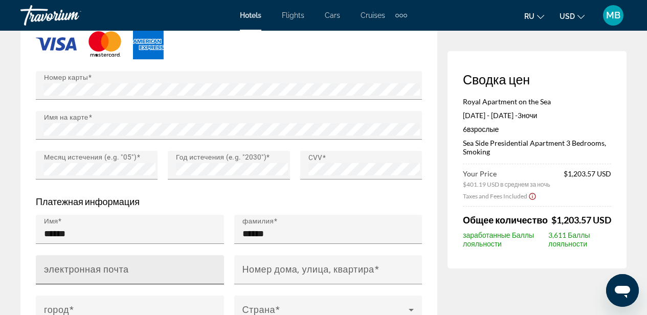
click at [112, 266] on mat-label "электронная почта" at bounding box center [86, 269] width 85 height 11
click at [112, 268] on input "электронная почта" at bounding box center [133, 274] width 178 height 12
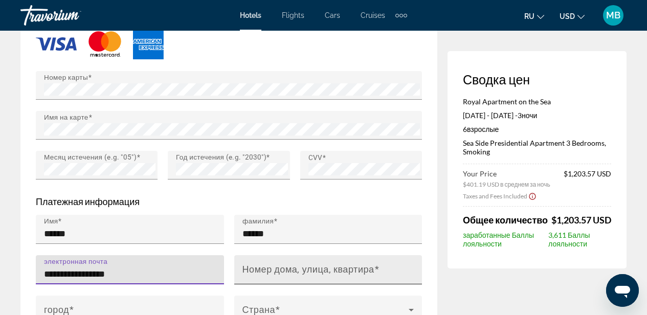
type input "**********"
click at [304, 265] on mat-label "Номер дома, улица, квартира" at bounding box center [308, 269] width 132 height 11
click at [304, 268] on input "Номер дома, улица, квартира" at bounding box center [331, 274] width 178 height 12
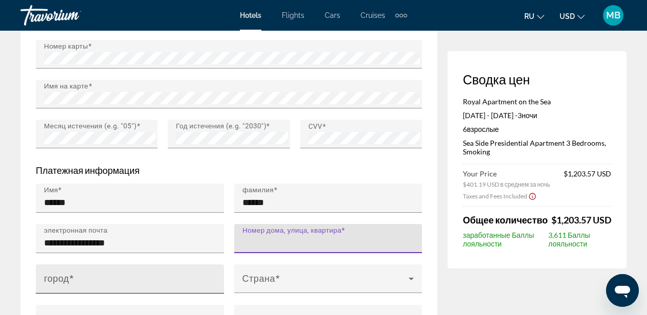
scroll to position [1000, 0]
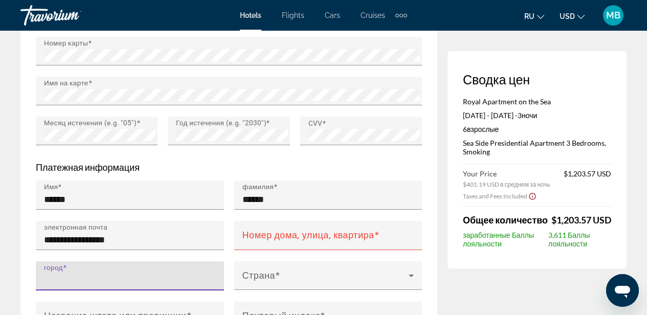
click at [86, 274] on input "город" at bounding box center [133, 280] width 178 height 12
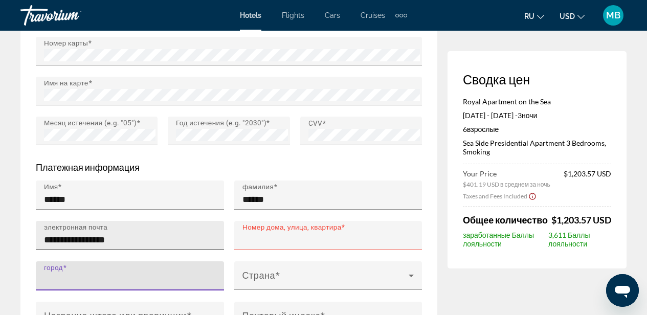
type input "******"
type input "*****"
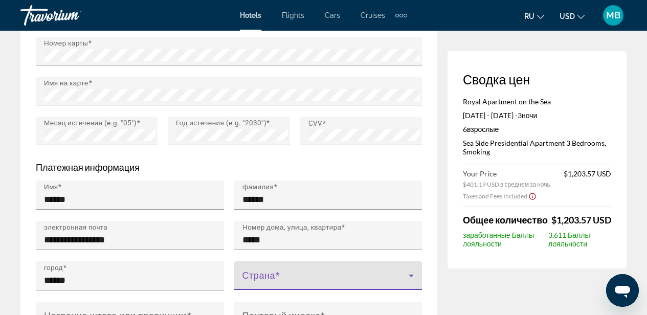
click at [410, 270] on icon "Main content" at bounding box center [411, 275] width 12 height 12
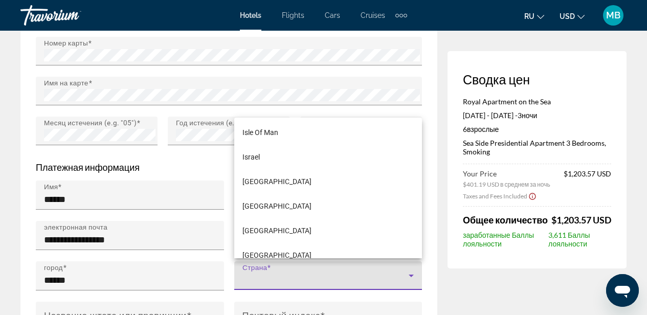
scroll to position [2639, 0]
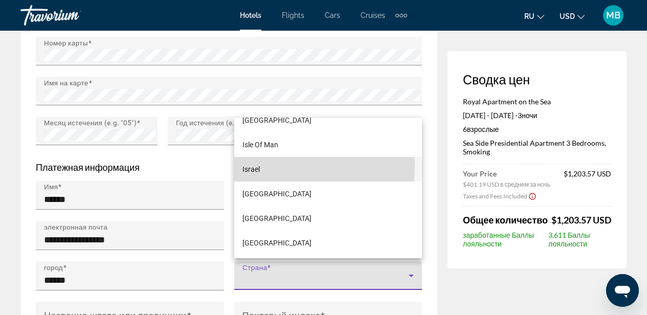
click at [267, 167] on mat-option "Israel" at bounding box center [328, 169] width 188 height 25
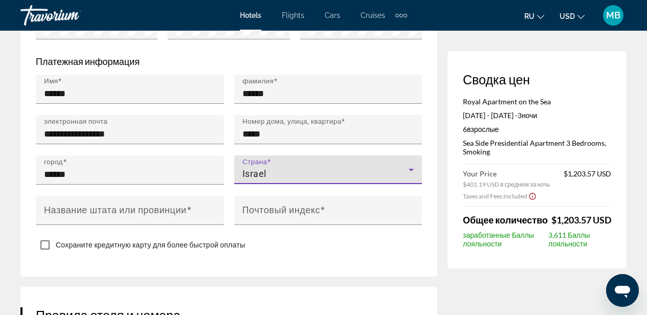
scroll to position [1108, 0]
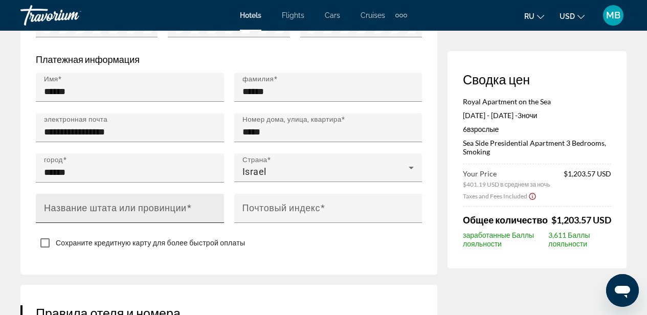
click at [166, 196] on div "Название штата или провинции" at bounding box center [133, 208] width 178 height 29
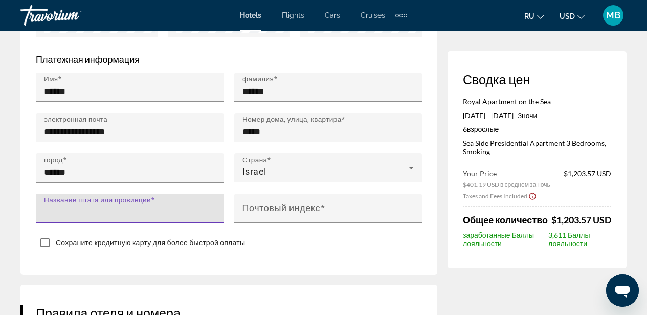
click at [94, 206] on input "Название штата или провинции" at bounding box center [133, 212] width 178 height 12
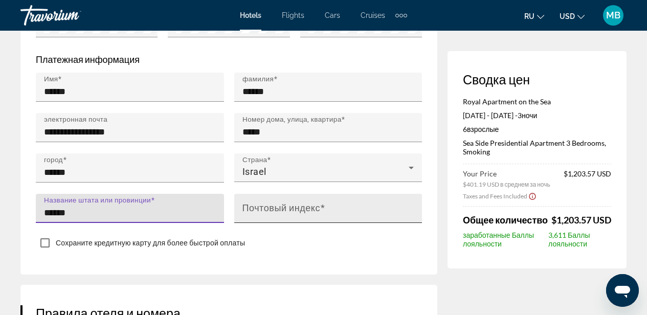
type input "******"
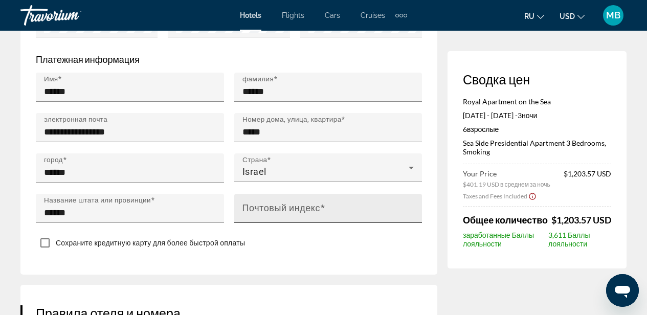
click at [304, 202] on mat-label "Почтовый индекс" at bounding box center [281, 207] width 78 height 11
click at [304, 206] on input "Почтовый индекс" at bounding box center [331, 212] width 178 height 12
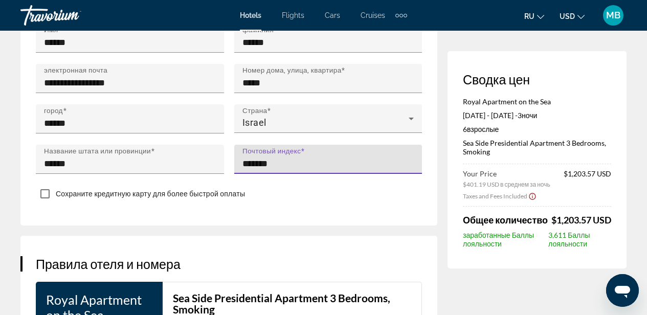
scroll to position [1158, 0]
type input "*******"
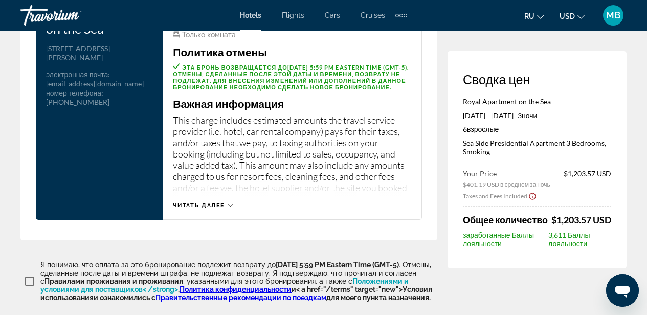
scroll to position [1441, 0]
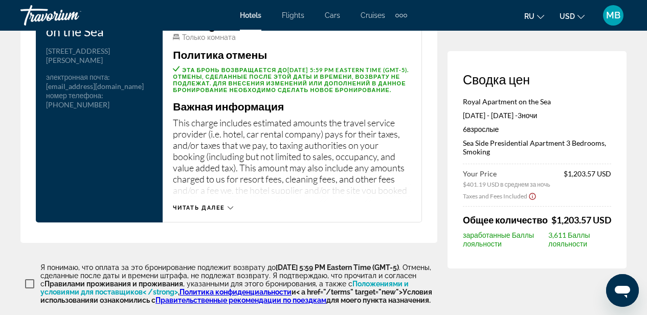
click at [232, 208] on icon "Main content" at bounding box center [230, 208] width 6 height 6
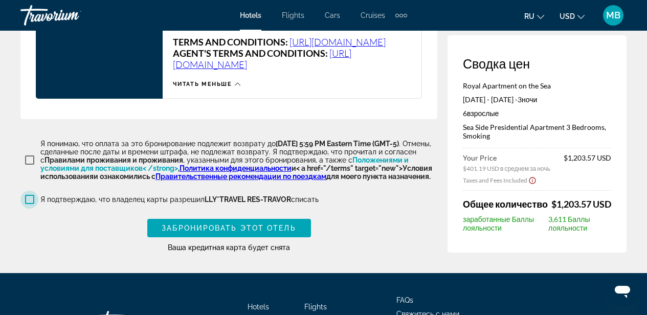
scroll to position [2382, 0]
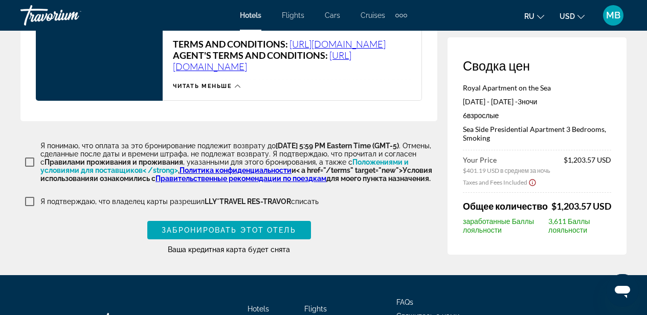
click at [531, 187] on icon "Show Taxes and Fees disclaimer" at bounding box center [532, 182] width 8 height 9
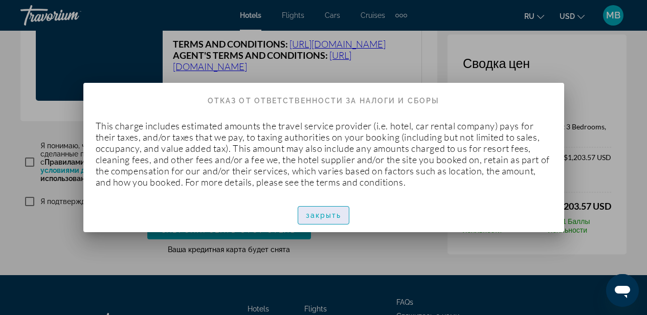
click at [338, 214] on span "закрыть" at bounding box center [324, 215] width 36 height 8
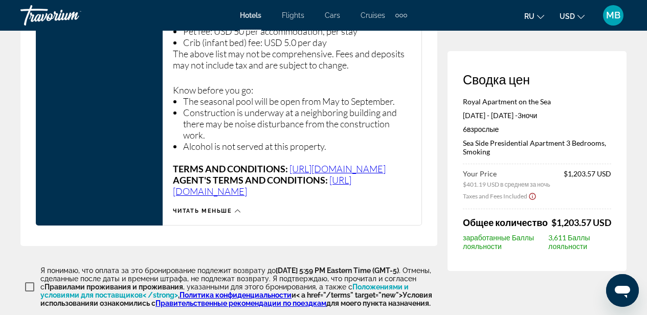
scroll to position [2262, 0]
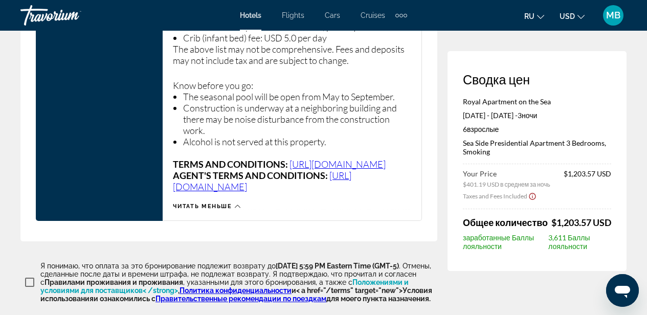
click at [218, 210] on span "Читать меньше" at bounding box center [202, 206] width 59 height 7
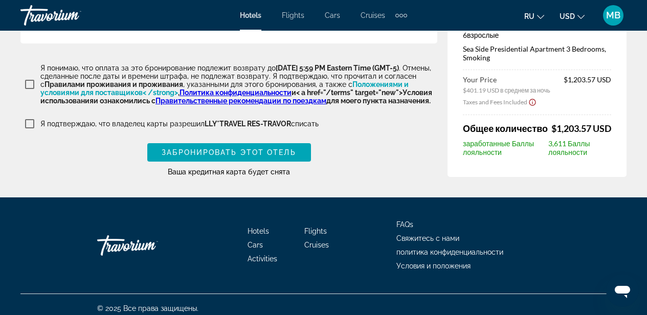
scroll to position [1639, 0]
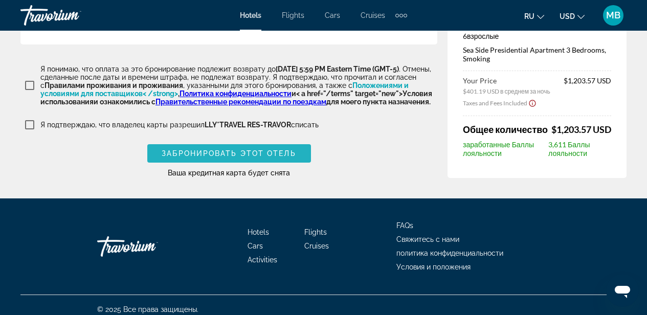
click at [268, 157] on span "Забронировать этот отель" at bounding box center [229, 153] width 134 height 8
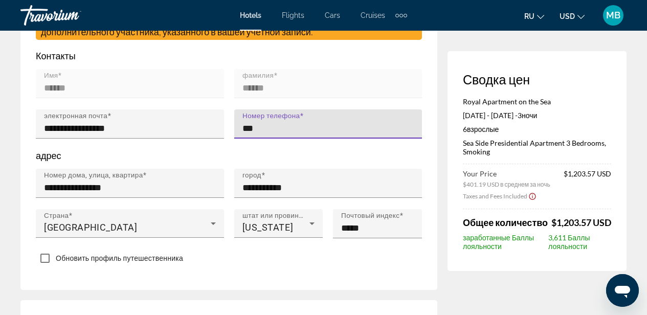
scroll to position [401, 0]
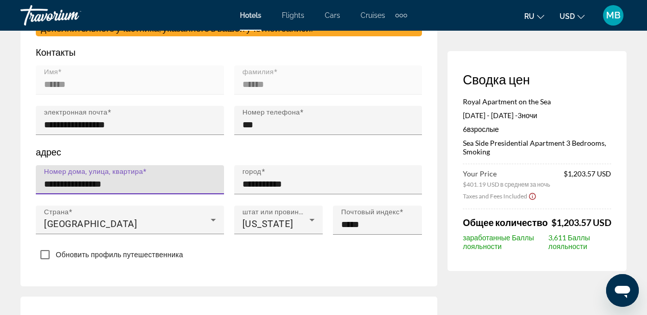
drag, startPoint x: 130, startPoint y: 181, endPoint x: 30, endPoint y: 186, distance: 100.3
click at [31, 186] on div "**********" at bounding box center [130, 185] width 198 height 40
click at [305, 146] on p "адрес" at bounding box center [229, 151] width 386 height 11
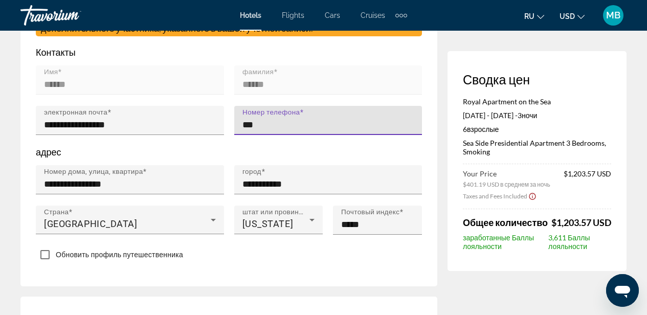
click at [265, 123] on input "***" at bounding box center [331, 125] width 178 height 12
drag, startPoint x: 265, startPoint y: 123, endPoint x: 227, endPoint y: 122, distance: 37.8
click at [229, 122] on div "Номер телефона ***" at bounding box center [328, 126] width 198 height 40
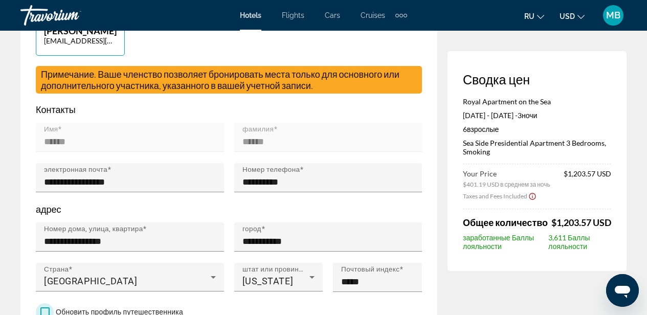
scroll to position [351, 0]
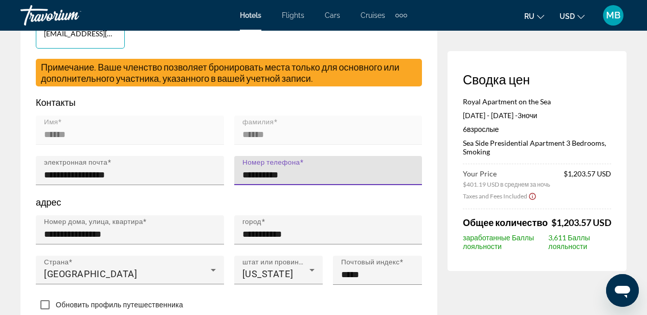
drag, startPoint x: 300, startPoint y: 174, endPoint x: 242, endPoint y: 170, distance: 58.4
click at [242, 170] on input "**********" at bounding box center [331, 175] width 178 height 12
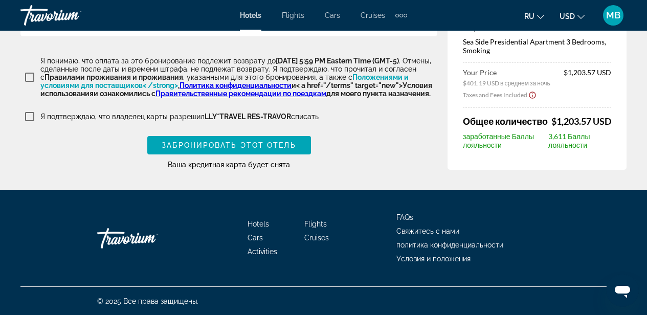
scroll to position [1658, 0]
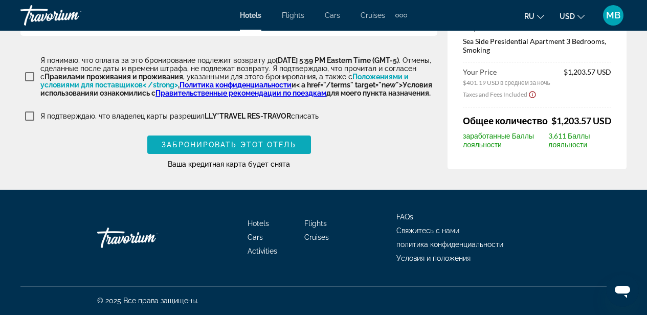
type input "**********"
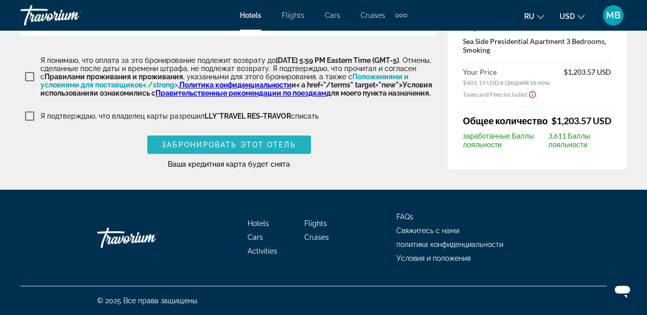
click at [266, 142] on span "Забронировать этот отель" at bounding box center [229, 145] width 134 height 8
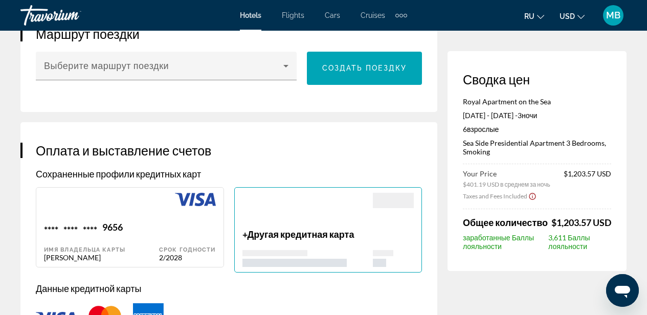
scroll to position [739, 0]
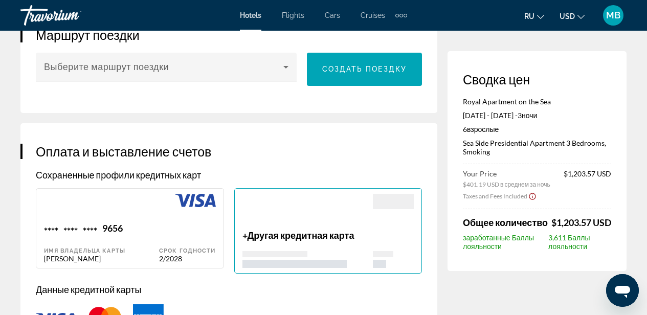
click at [105, 232] on div "9656" at bounding box center [112, 229] width 20 height 14
type input "******"
type input "**********"
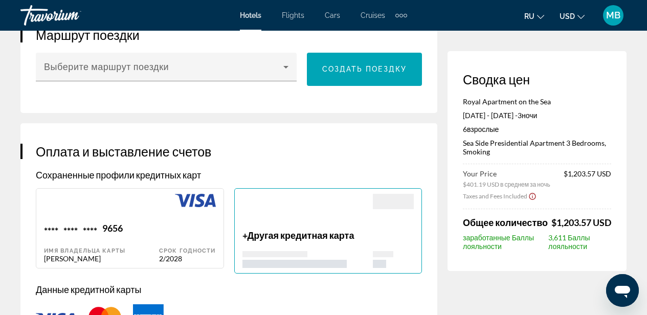
type input "**********"
type input "*****"
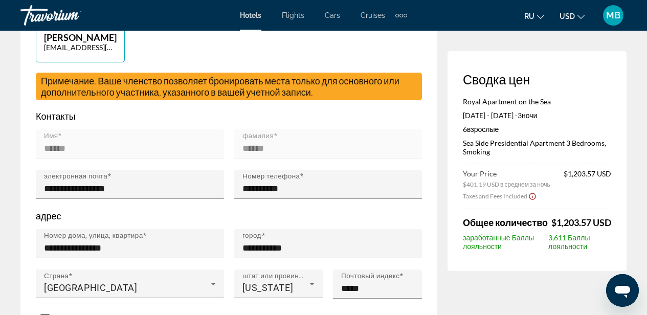
scroll to position [389, 0]
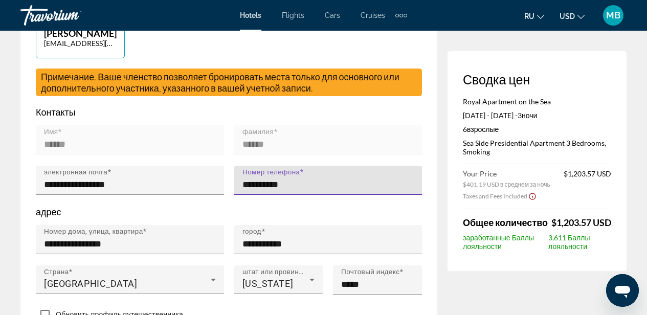
drag, startPoint x: 306, startPoint y: 186, endPoint x: 235, endPoint y: 178, distance: 71.4
click at [234, 178] on div "**********" at bounding box center [328, 180] width 188 height 29
type input "**********"
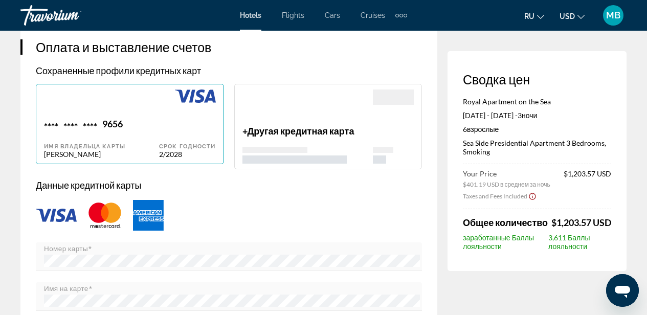
scroll to position [847, 0]
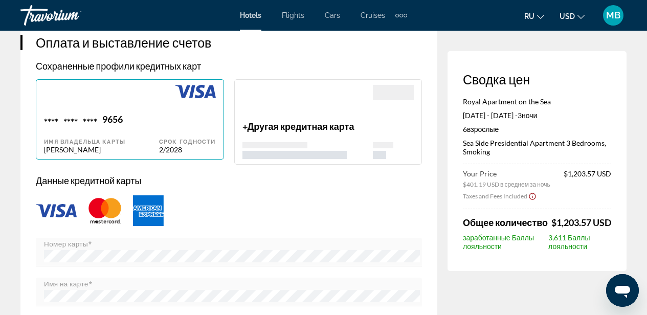
click at [163, 118] on div "Срок годности 2/2028" at bounding box center [187, 133] width 56 height 40
type input "******"
type input "**********"
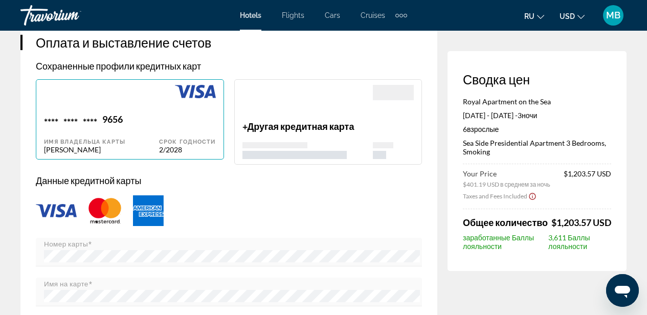
type input "**********"
type input "*****"
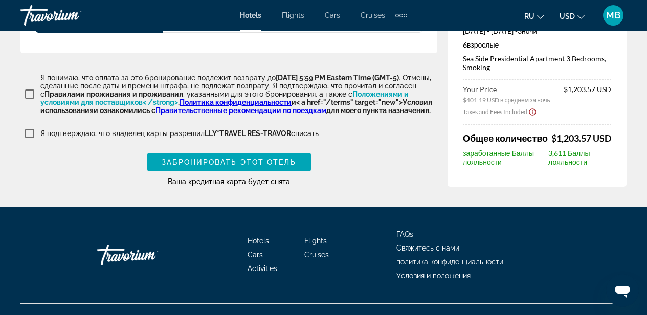
scroll to position [1660, 0]
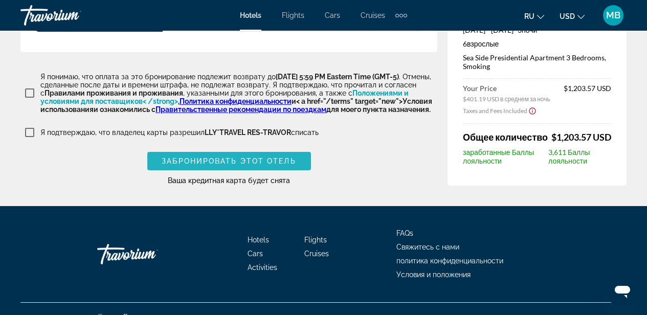
click at [236, 166] on span "Main content" at bounding box center [229, 161] width 164 height 25
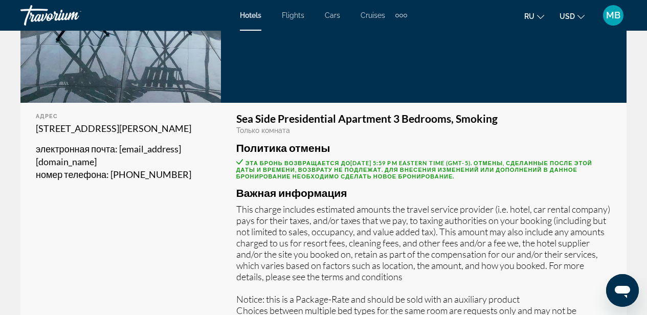
scroll to position [256, 0]
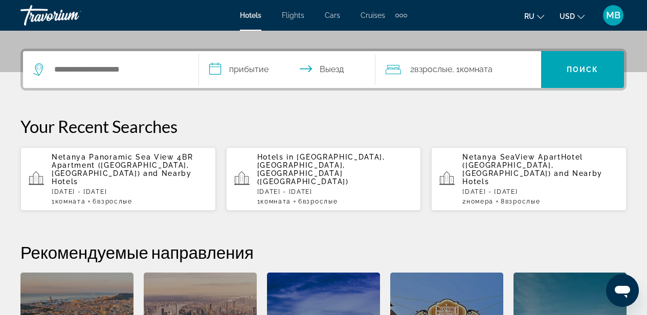
scroll to position [230, 0]
